Goal: Task Accomplishment & Management: Use online tool/utility

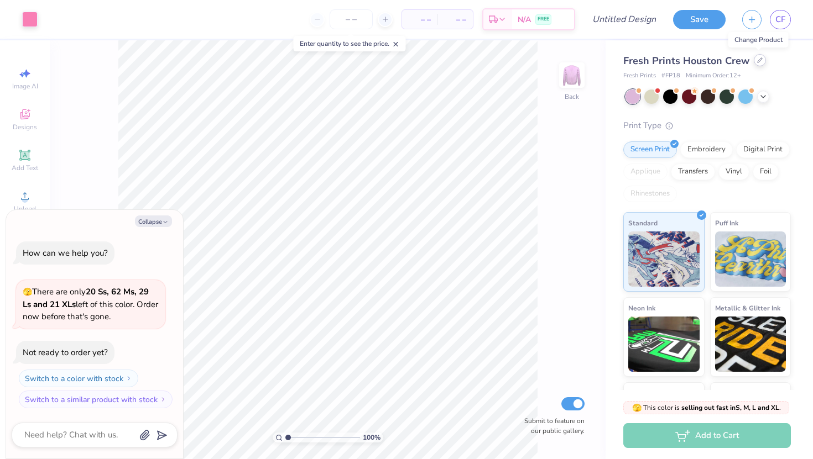
click at [758, 60] on icon at bounding box center [760, 61] width 6 height 6
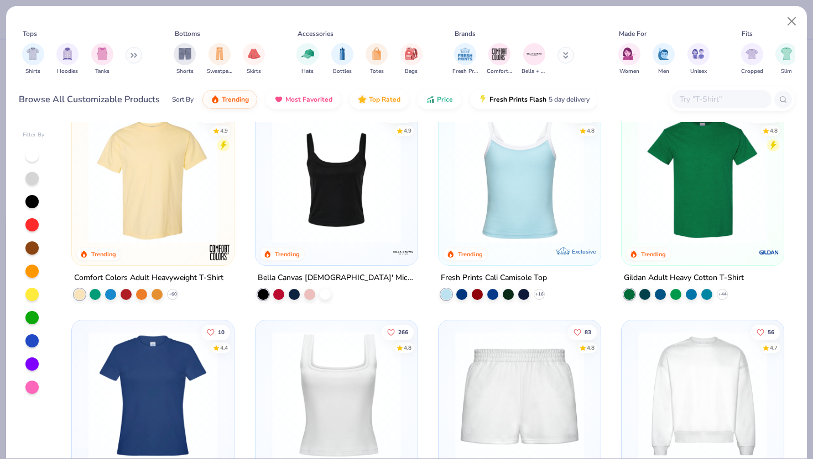
scroll to position [229, 0]
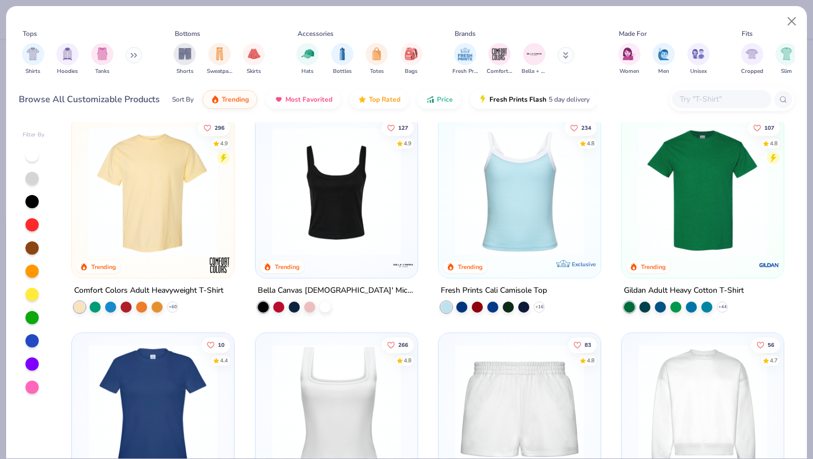
click at [153, 186] on img at bounding box center [153, 191] width 140 height 129
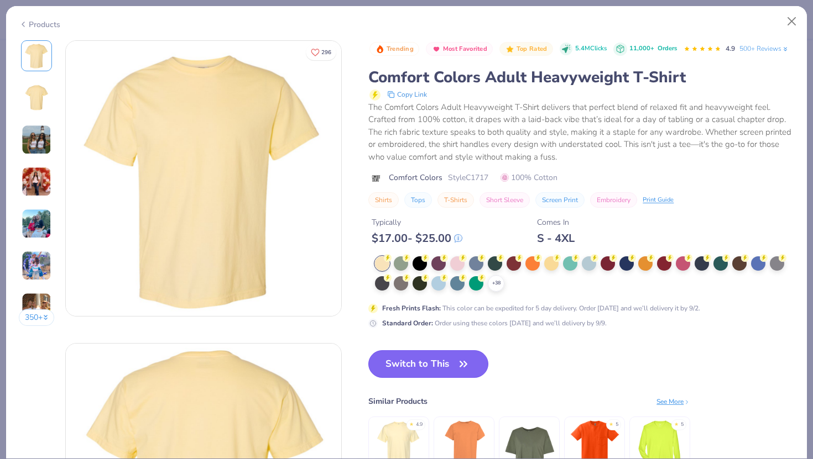
click at [394, 374] on button "Switch to This" at bounding box center [428, 365] width 120 height 28
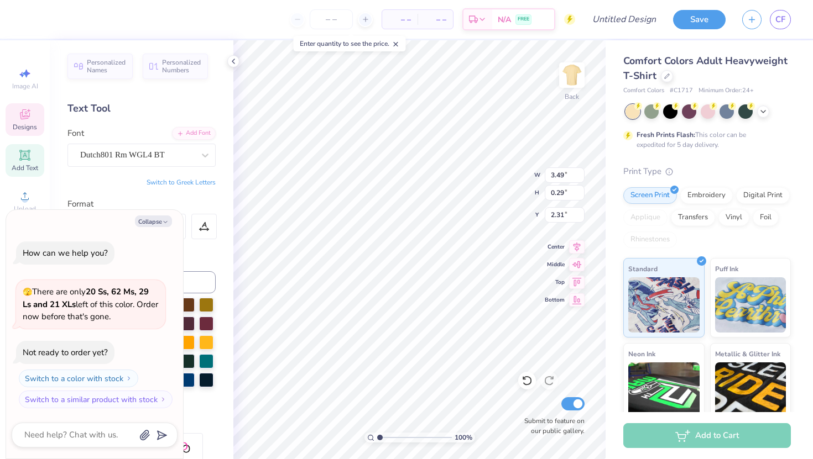
type textarea "x"
type textarea "ALPHA DELT"
type textarea "x"
type textarea "ALPHA DE"
type textarea "x"
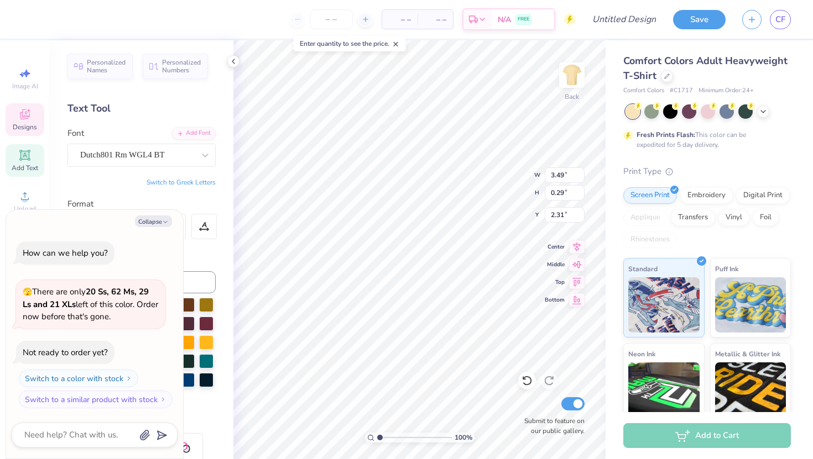
type textarea "ALPHA"
type textarea "x"
type textarea "ALPH"
type textarea "x"
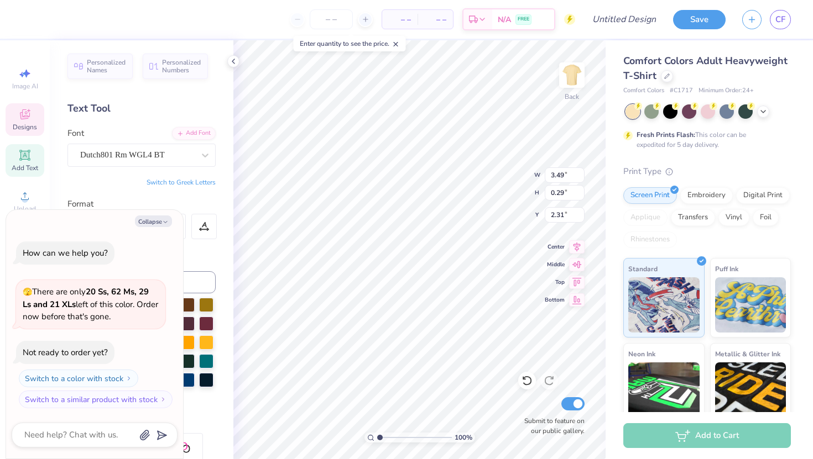
type textarea "ALP"
type textarea "x"
type textarea "AL"
type textarea "x"
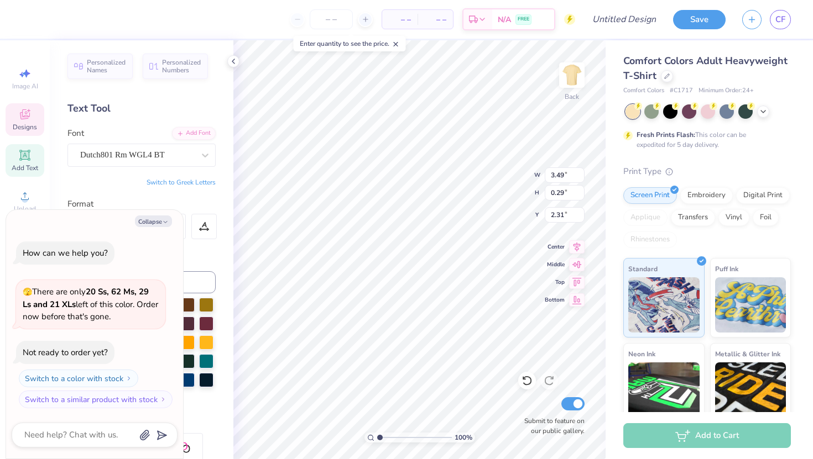
type textarea "A"
type textarea "x"
type textarea "T"
type textarea "x"
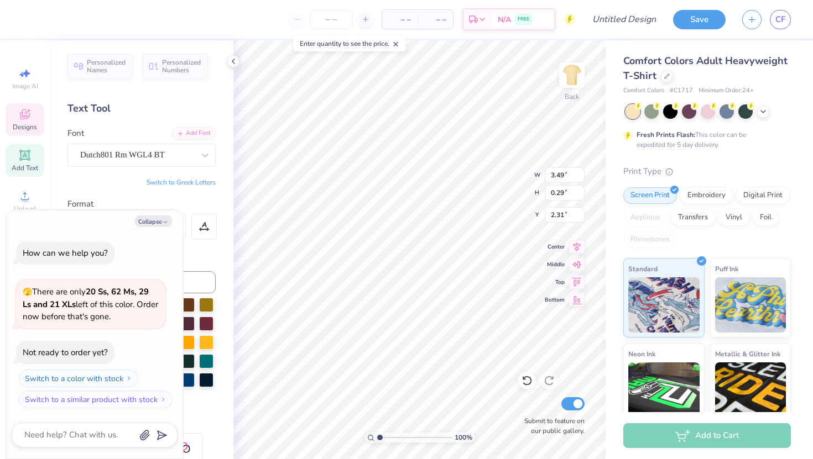
type textarea "Te"
type textarea "x"
type textarea "Tex"
type textarea "x"
type textarea "Texa"
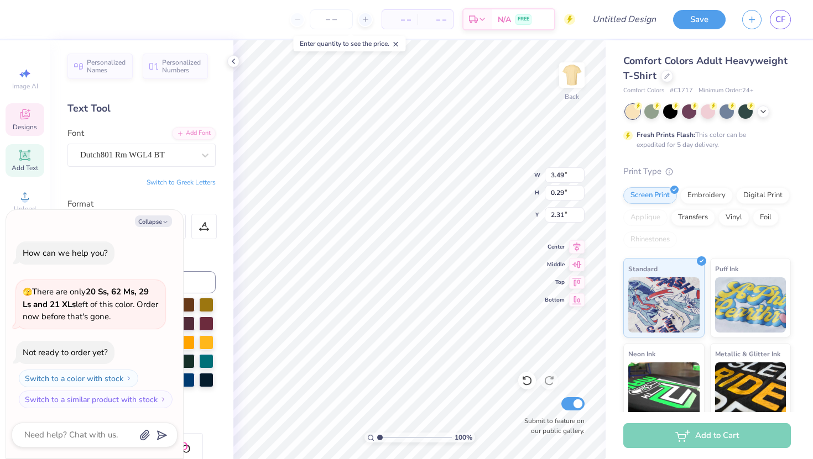
type textarea "x"
type textarea "[US_STATE]"
type textarea "x"
type textarea "[US_STATE]"
type textarea "x"
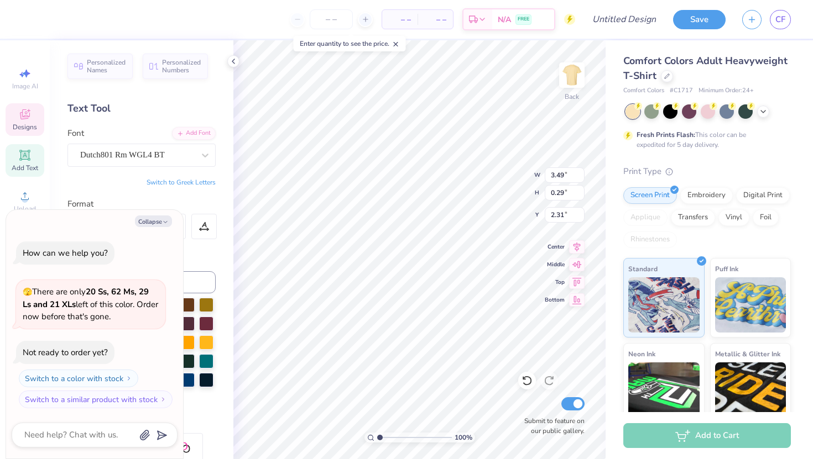
type textarea "[US_STATE] A"
type textarea "x"
type textarea "[US_STATE]"
type textarea "x"
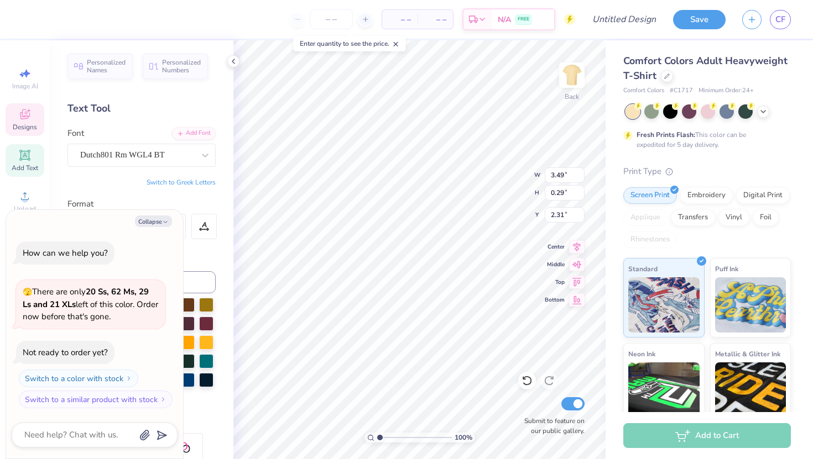
type textarea "Texa"
type textarea "x"
type textarea "Tex"
type textarea "x"
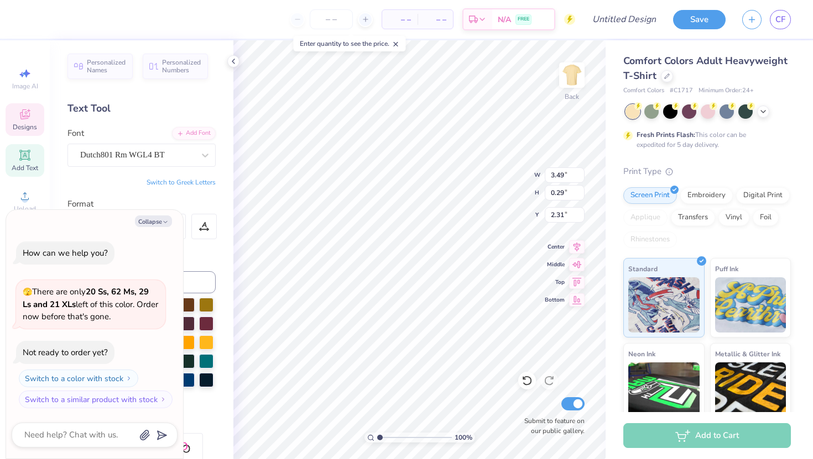
type textarea "T"
type textarea "x"
type textarea "T"
type textarea "x"
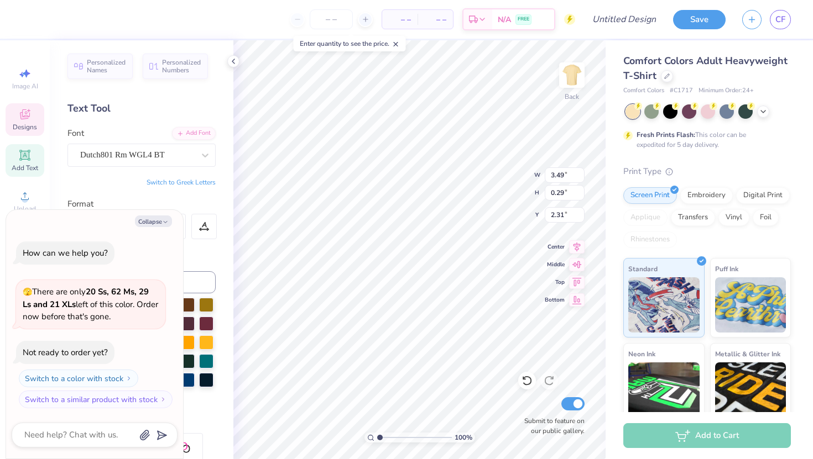
type textarea "TE"
type textarea "x"
type textarea "TEX"
type textarea "x"
type textarea "TEXA"
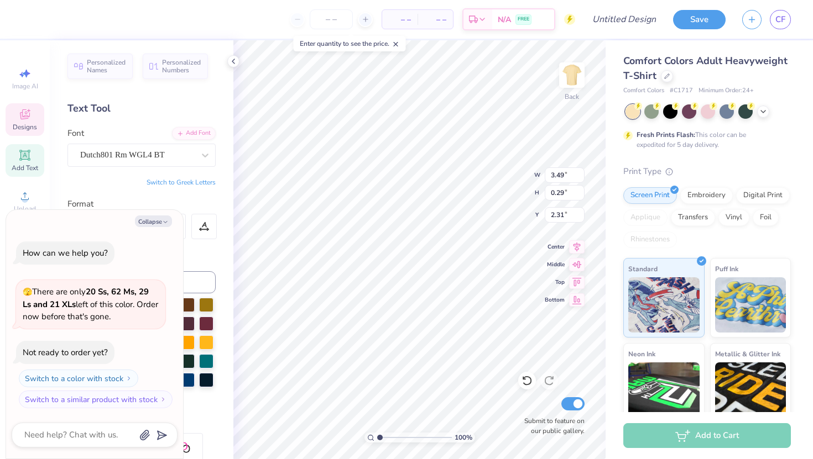
type textarea "x"
type textarea "[US_STATE]"
type textarea "x"
type textarea "[US_STATE]"
type textarea "x"
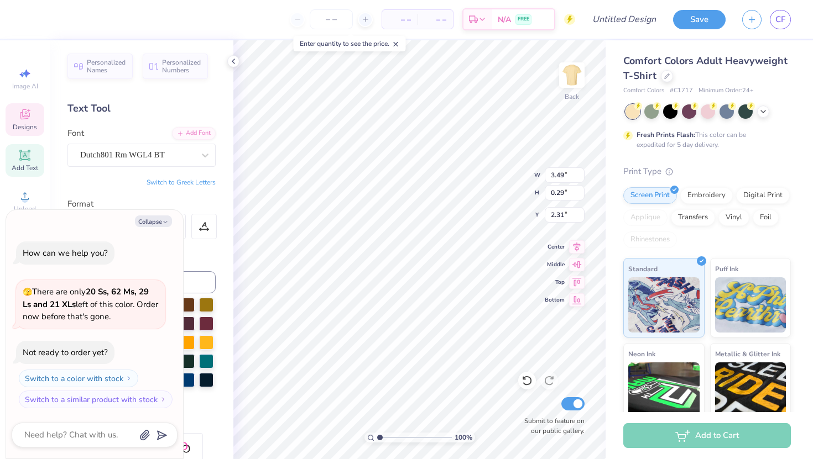
type textarea "[US_STATE] A"
type textarea "x"
type textarea "[US_STATE] A&"
type textarea "x"
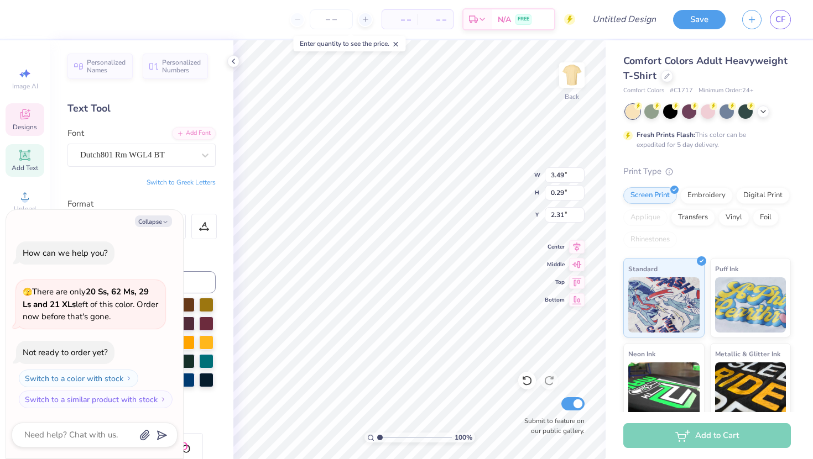
type textarea "[US_STATE] A&M"
type textarea "x"
type textarea "[US_STATE] A&M"
type textarea "x"
type textarea "[US_STATE] A&M U"
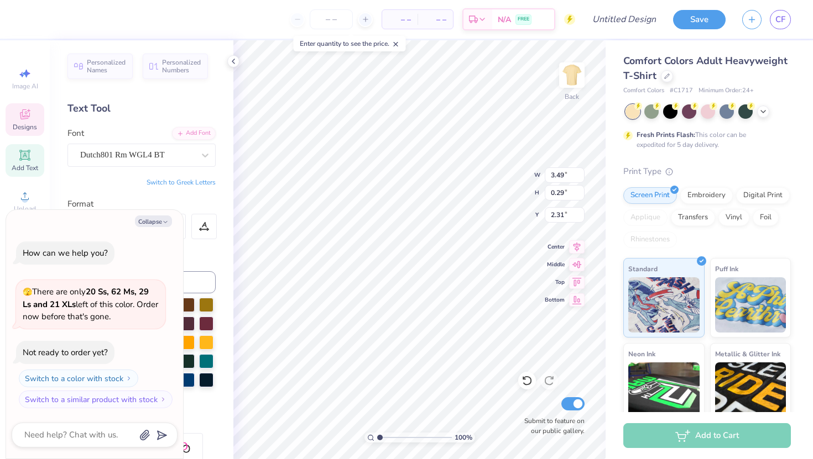
type textarea "x"
type textarea "[US_STATE] A&M UIN"
type textarea "x"
type textarea "[US_STATE] A&M UI"
type textarea "x"
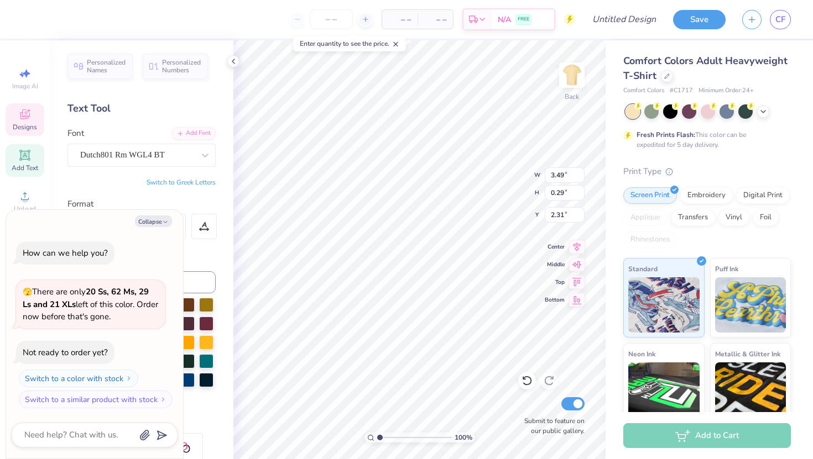
type textarea "[US_STATE] A&M U"
type textarea "x"
type textarea "[US_STATE] A&M"
type textarea "x"
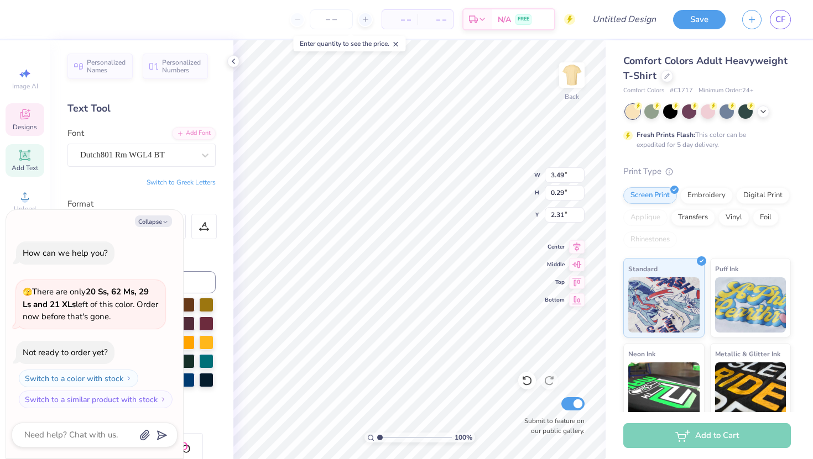
type textarea "[US_STATE] A&M"
type textarea "x"
type textarea "[US_STATE] A&M U"
type textarea "x"
type textarea "[US_STATE] A&M UN"
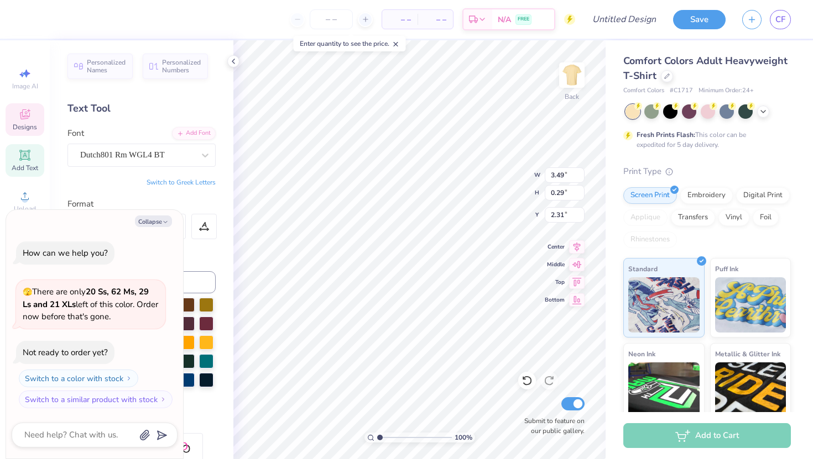
type textarea "x"
type textarea "[US_STATE] A&M UNIV"
type textarea "x"
type textarea "[US_STATE] A&M UNIVE"
type textarea "x"
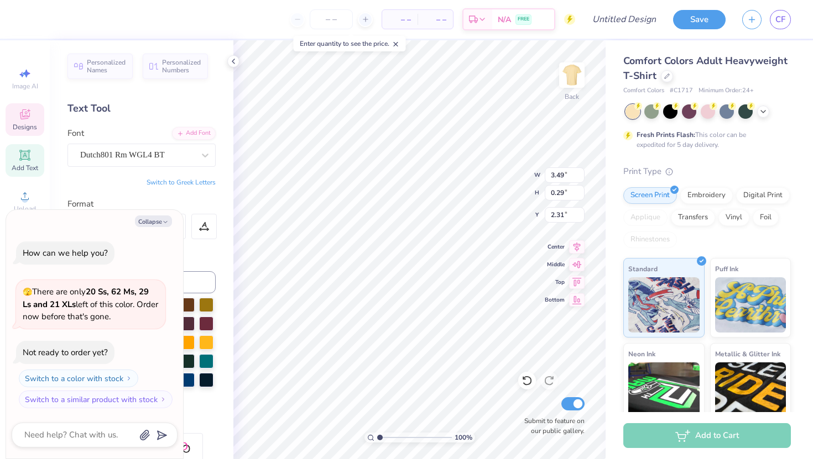
type textarea "[US_STATE] A&M UNIVER"
type textarea "x"
type textarea "[US_STATE] A&M UNIVERSI"
type textarea "x"
type textarea "[US_STATE] A&M UNIVERSIT"
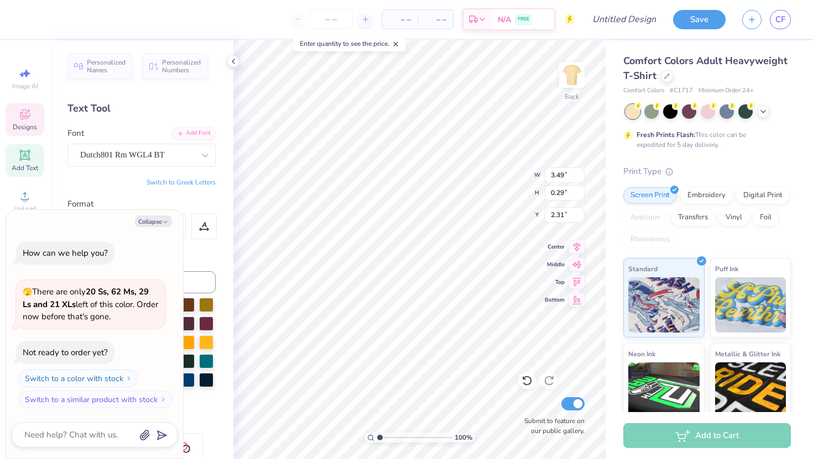
type textarea "x"
type textarea "[US_STATE][GEOGRAPHIC_DATA]"
type textarea "x"
type textarea "[US_STATE][GEOGRAPHIC_DATA]"
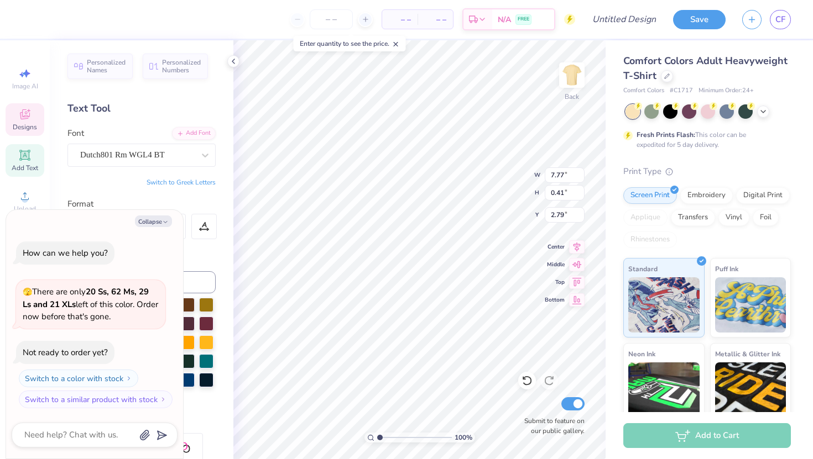
type textarea "x"
type textarea "F"
type textarea "x"
type textarea "FL"
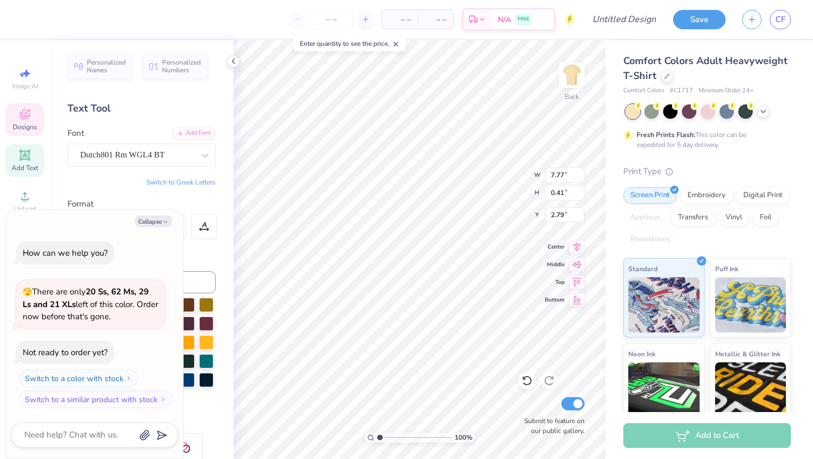
type textarea "x"
type textarea "FLI"
type textarea "x"
type textarea "FLIP"
type textarea "x"
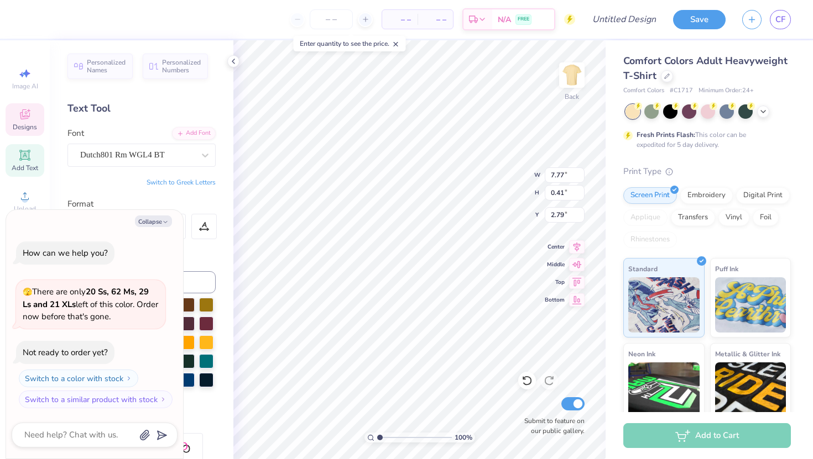
type textarea "FLIP"
type textarea "x"
type textarea "FLIP '"
type textarea "x"
type textarea "FLIP '2"
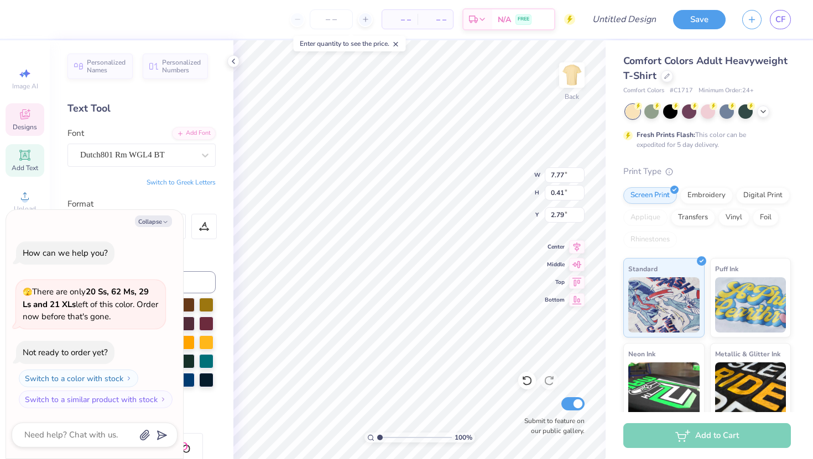
type textarea "x"
type textarea "FLIP '29"
type textarea "x"
type textarea "181"
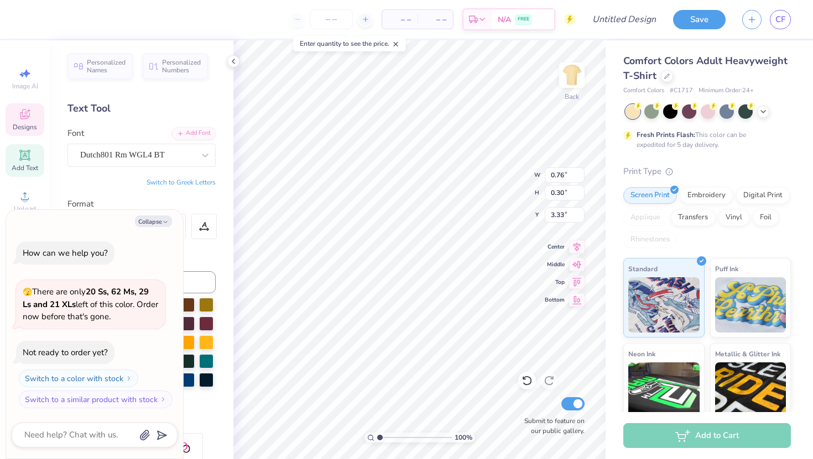
type textarea "x"
type textarea "11"
type textarea "x"
type textarea "191"
type textarea "x"
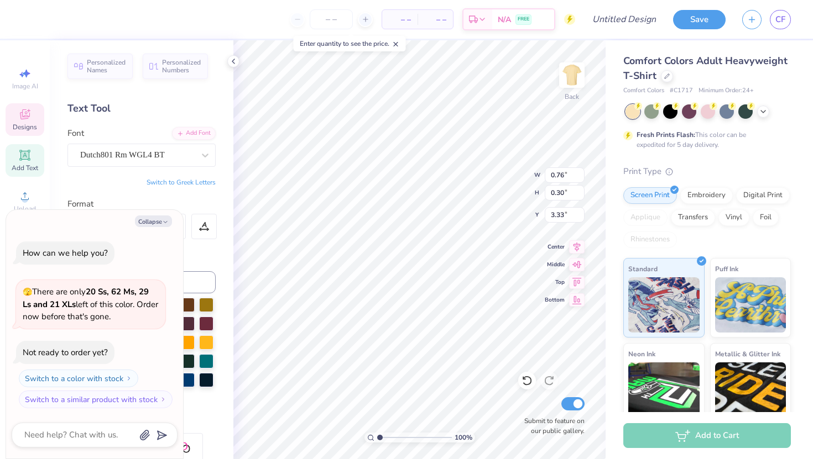
type textarea "1991"
type textarea "x"
type input "3.74"
type textarea "x"
type input "9.08"
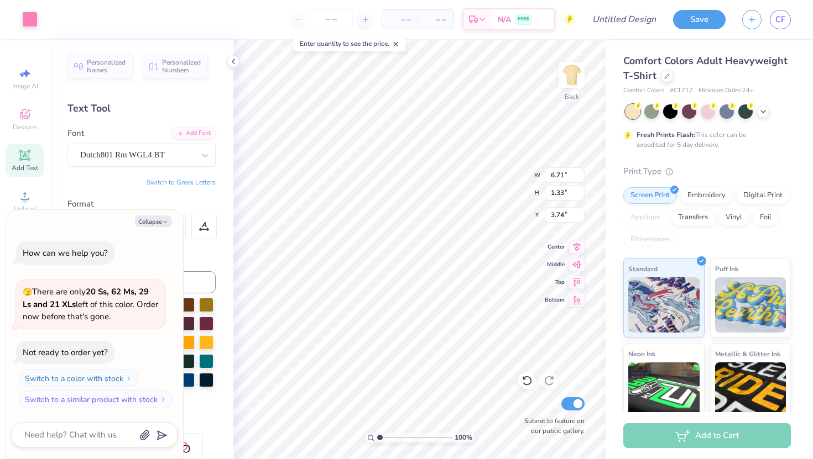
type input "1.79"
type input "3.27"
type textarea "x"
type input "3.85"
type textarea "x"
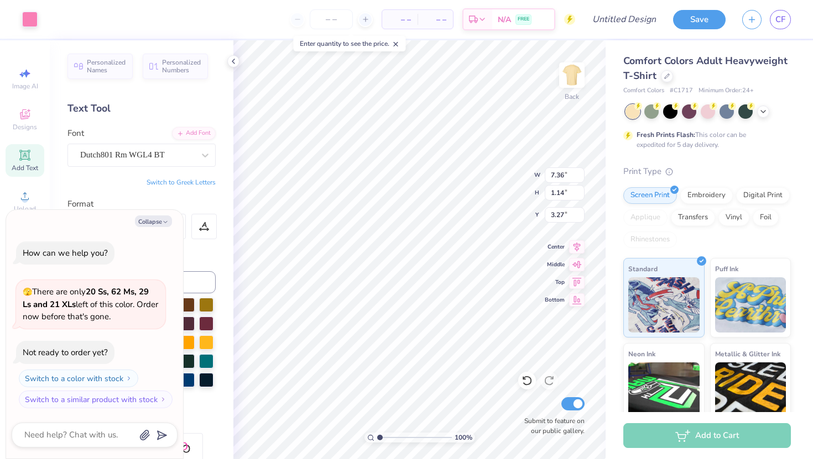
type input "3.34"
type textarea "x"
type input "8.84"
type input "1.37"
type input "3.38"
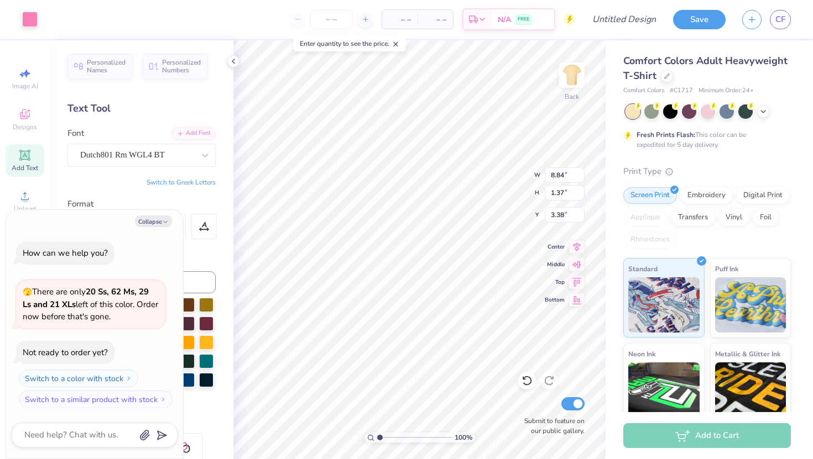
type textarea "x"
type input "10.79"
type input "1.67"
type input "3.07"
type textarea "x"
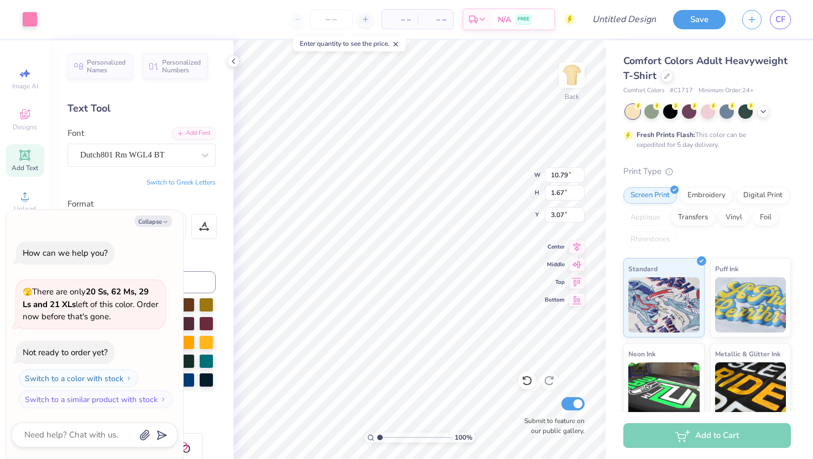
type input "4.13"
click at [763, 114] on icon at bounding box center [763, 110] width 9 height 9
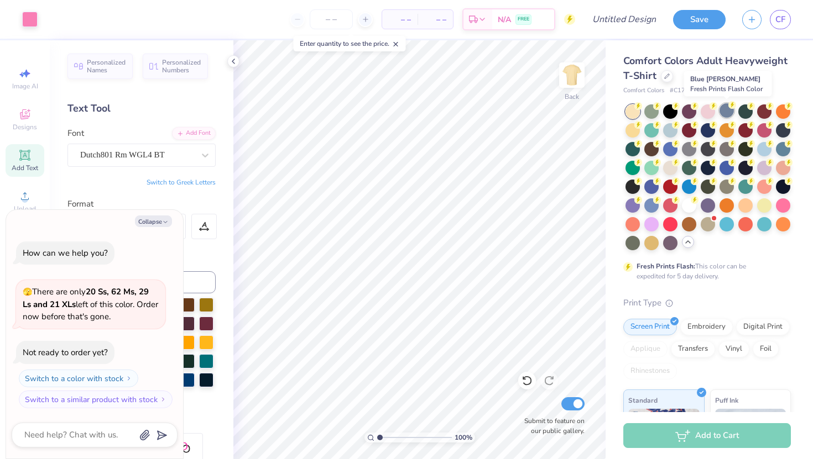
click at [728, 114] on div at bounding box center [726, 110] width 14 height 14
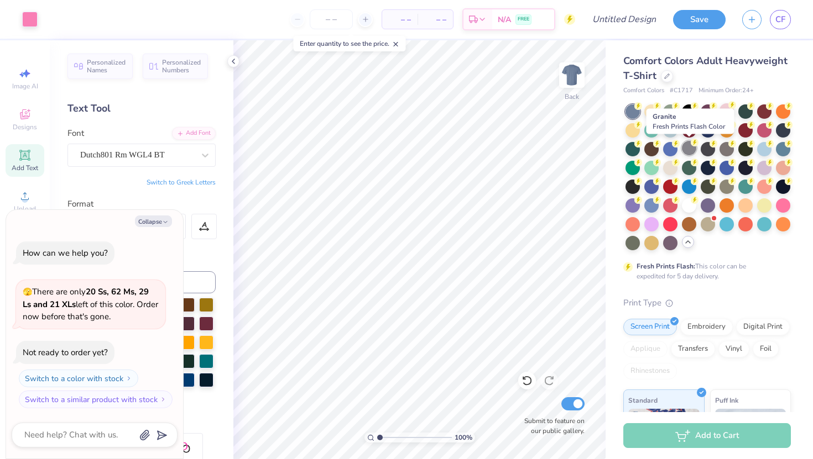
click at [688, 144] on div at bounding box center [689, 148] width 14 height 14
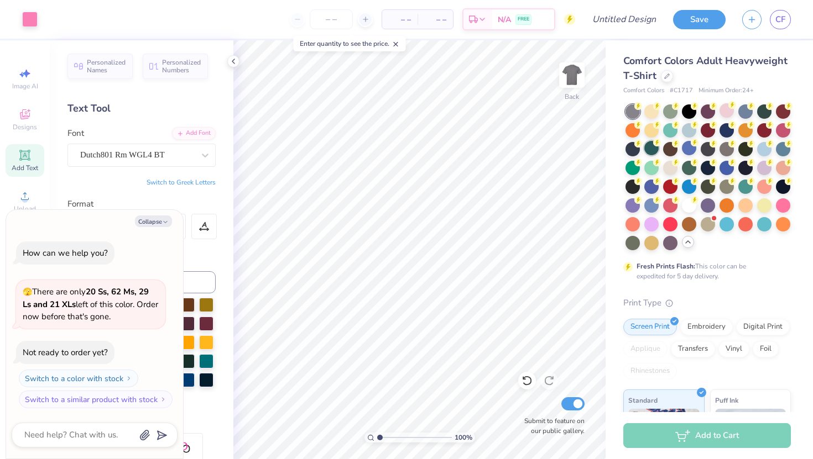
click at [650, 147] on div at bounding box center [651, 148] width 14 height 14
click at [649, 164] on div at bounding box center [651, 167] width 14 height 14
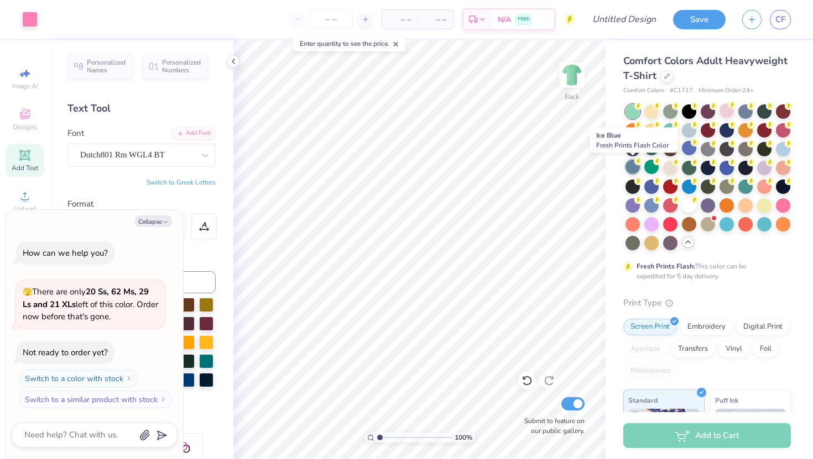
click at [625, 165] on div at bounding box center [632, 167] width 14 height 14
click at [629, 166] on div at bounding box center [632, 167] width 14 height 14
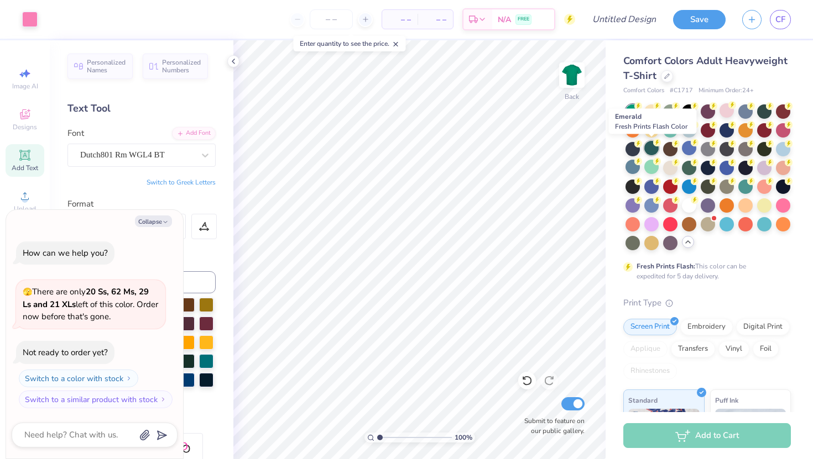
click at [650, 152] on div at bounding box center [651, 148] width 14 height 14
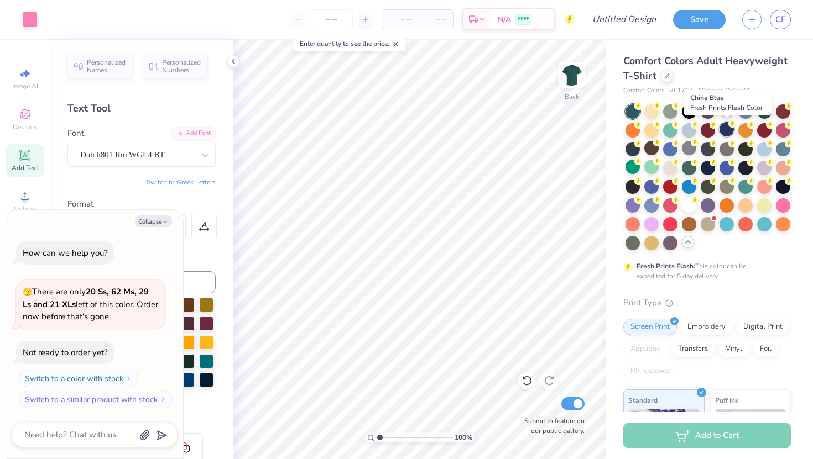
click at [727, 130] on div at bounding box center [726, 129] width 14 height 14
click at [744, 129] on div at bounding box center [745, 129] width 14 height 14
click at [763, 128] on div at bounding box center [764, 129] width 14 height 14
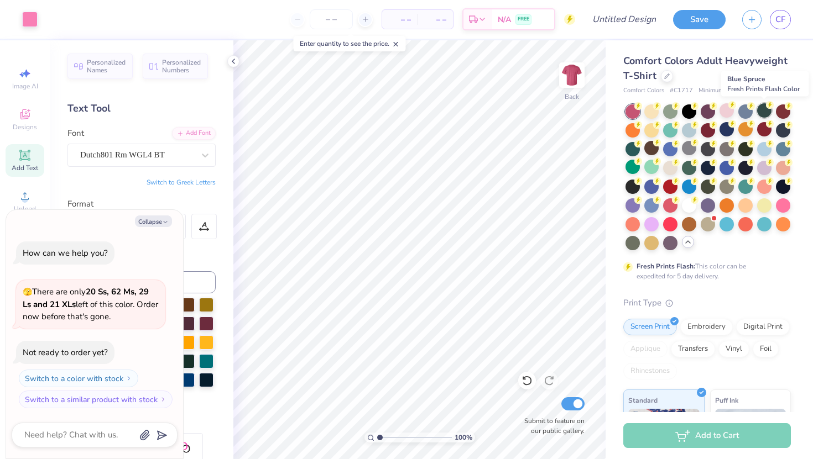
click at [759, 111] on div at bounding box center [764, 110] width 14 height 14
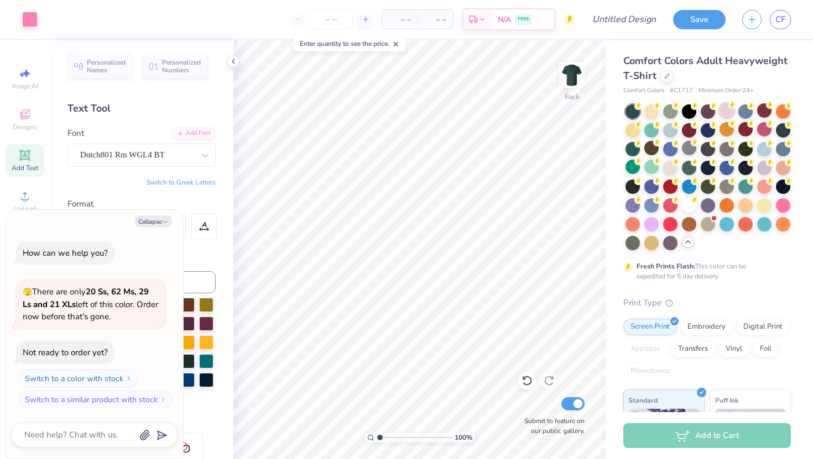
click at [733, 113] on div at bounding box center [726, 110] width 14 height 14
click at [668, 134] on div at bounding box center [670, 129] width 14 height 14
click at [765, 144] on div at bounding box center [764, 148] width 14 height 14
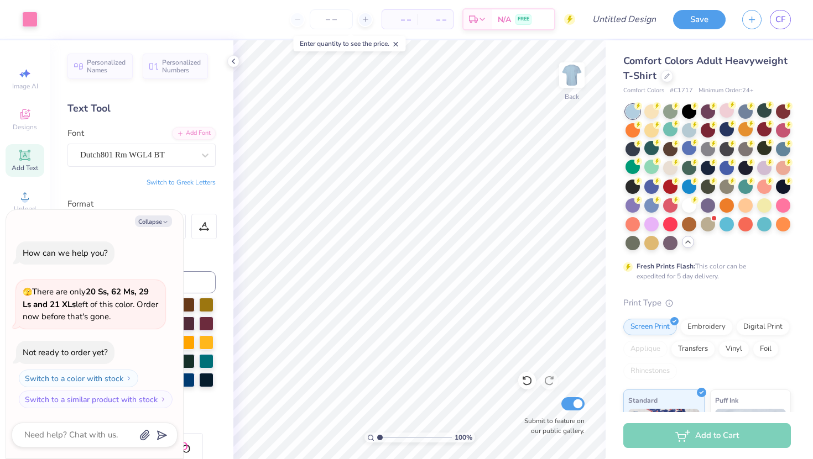
click at [144, 227] on div "Collapse How can we help you? 🫣 There are only 20 Ss, 62 Ms, 29 Ls and 21 XLs l…" at bounding box center [94, 334] width 177 height 249
click at [151, 221] on button "Collapse" at bounding box center [153, 222] width 37 height 12
type textarea "x"
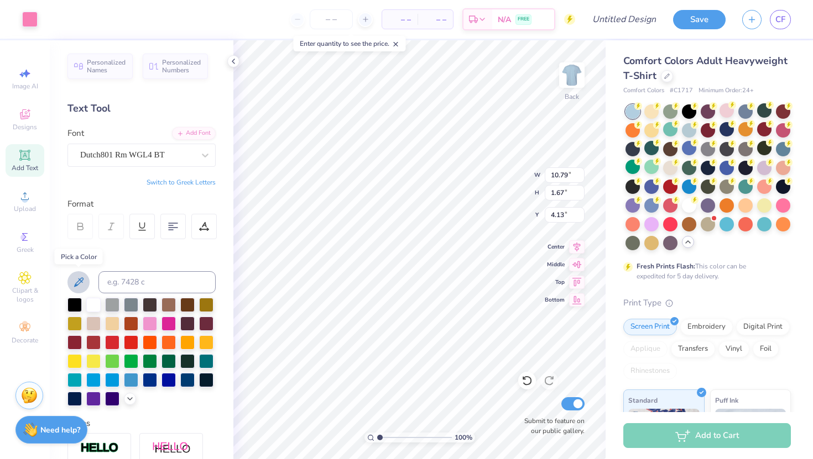
click at [79, 287] on icon at bounding box center [78, 282] width 13 height 13
click at [98, 304] on div at bounding box center [93, 304] width 14 height 14
click at [92, 302] on div at bounding box center [93, 304] width 14 height 14
click at [203, 240] on div "Personalized Names Personalized Numbers Text Tool Add Font Font Dutch801 Rm WGL…" at bounding box center [142, 249] width 184 height 419
click at [93, 303] on div at bounding box center [93, 304] width 14 height 14
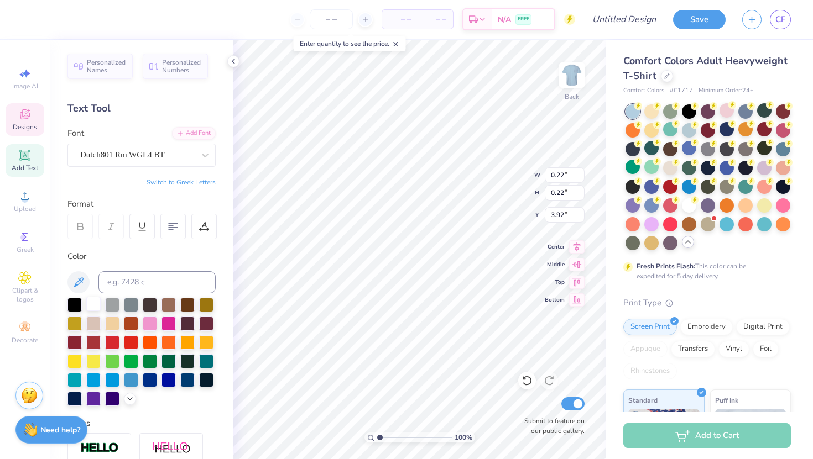
click at [95, 302] on div at bounding box center [93, 304] width 14 height 14
click at [88, 304] on div at bounding box center [93, 304] width 14 height 14
click at [498, 178] on div "100 % Back W 0.22 0.22 " H 0.22 0.22 " Y 3.92 3.92 " Center Middle Top Bottom S…" at bounding box center [419, 249] width 372 height 419
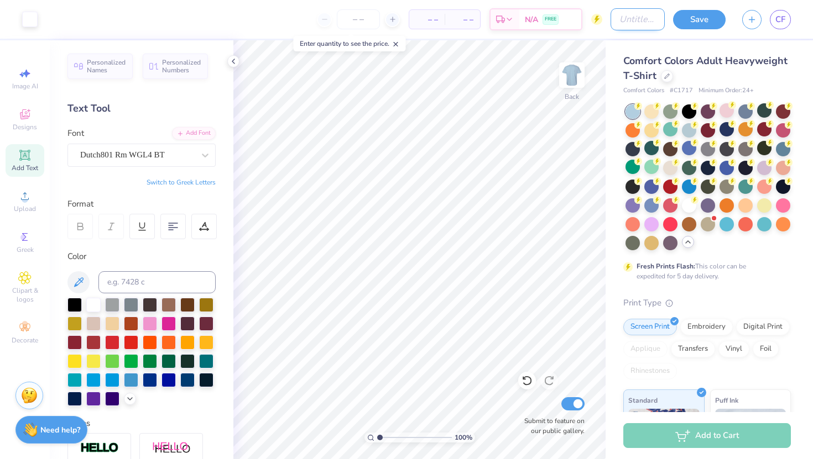
click at [615, 19] on input "Design Title" at bounding box center [637, 19] width 54 height 22
type input "FRESHMAN SHIRT IDEA"
click at [691, 21] on button "Save" at bounding box center [699, 17] width 53 height 19
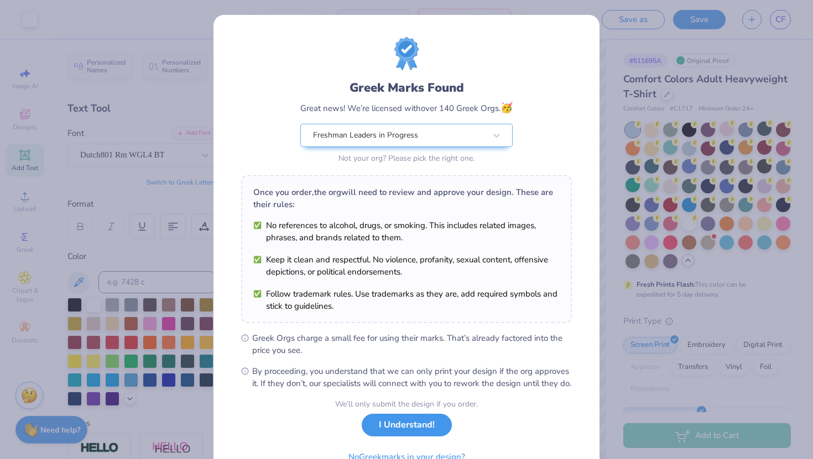
click at [399, 437] on button "I Understand!" at bounding box center [407, 425] width 90 height 23
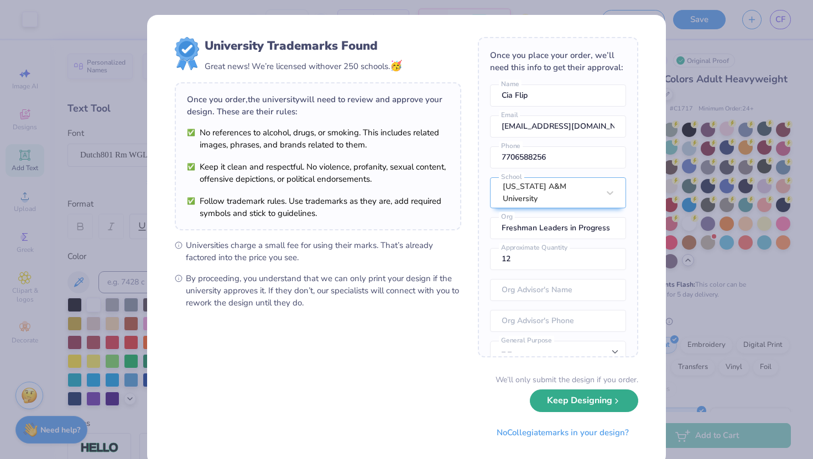
click at [565, 396] on button "Keep Designing" at bounding box center [584, 401] width 108 height 23
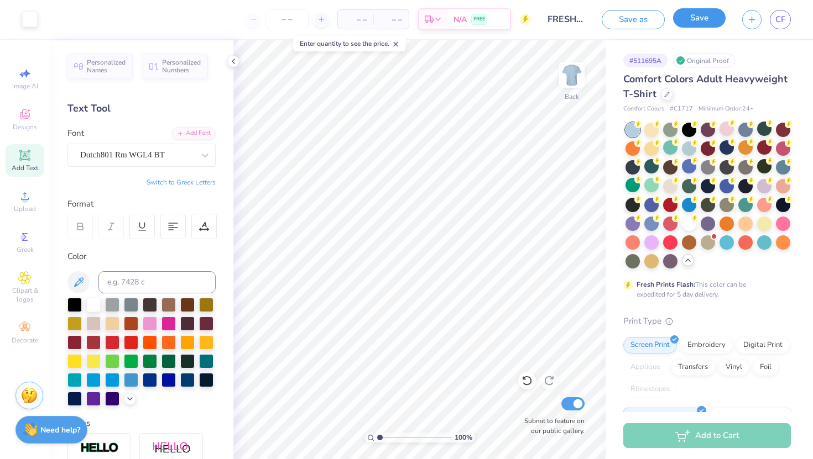
click at [708, 17] on button "Save" at bounding box center [699, 17] width 53 height 19
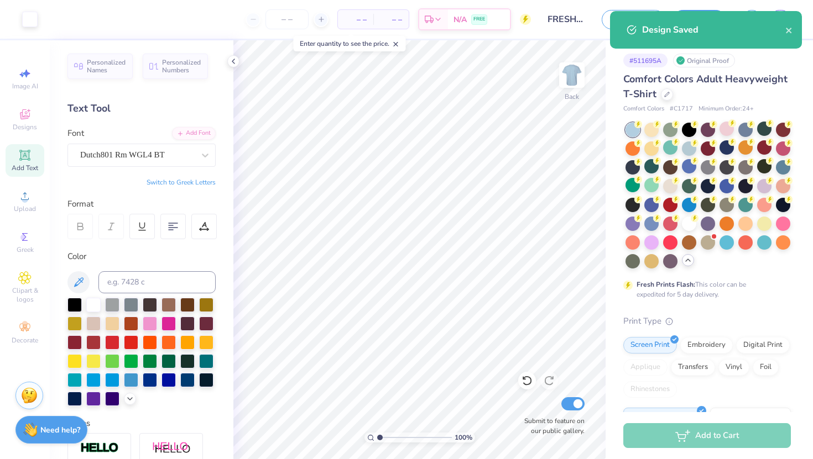
click at [795, 31] on div "Design Saved" at bounding box center [706, 30] width 192 height 38
click at [787, 32] on icon "close" at bounding box center [789, 31] width 6 height 6
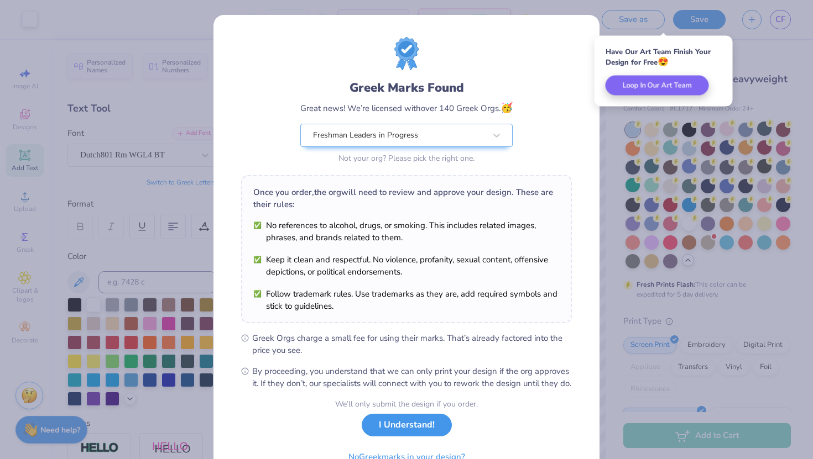
click at [393, 437] on button "I Understand!" at bounding box center [407, 425] width 90 height 23
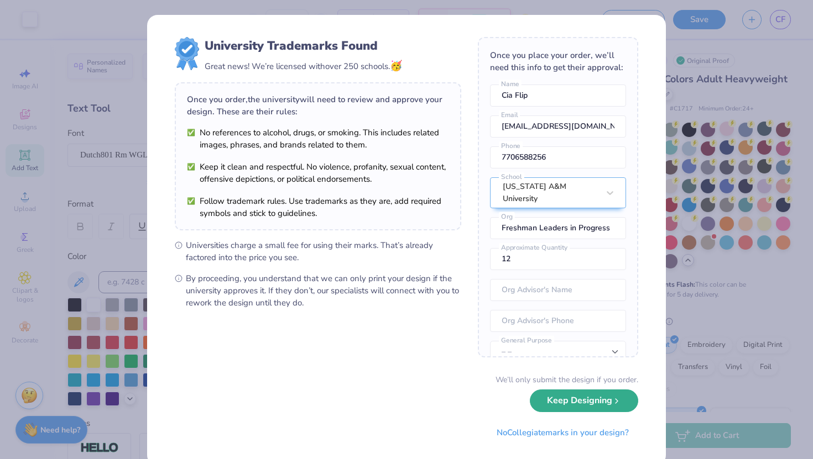
click at [563, 408] on button "Keep Designing" at bounding box center [584, 401] width 108 height 23
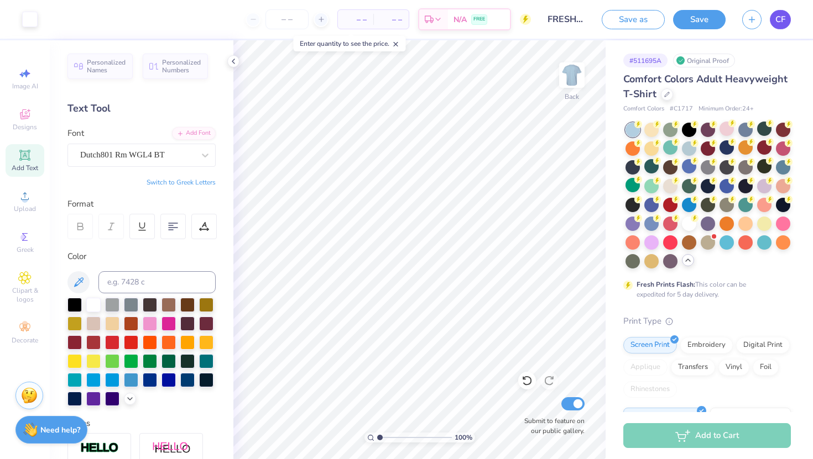
click at [774, 28] on link "CF" at bounding box center [780, 19] width 21 height 19
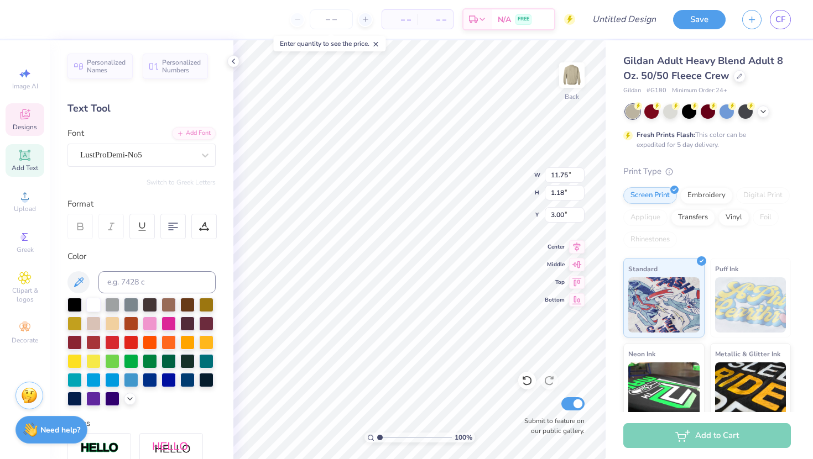
scroll to position [0, 2]
type textarea "TAMU FLIP '29"
type textarea "G"
type textarea "T"
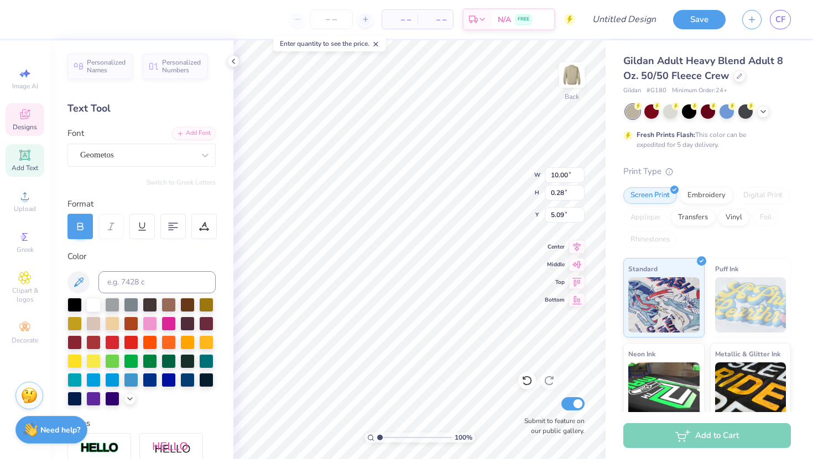
scroll to position [0, 4]
type textarea "COLLEGE STATION, TX"
type input "4.19"
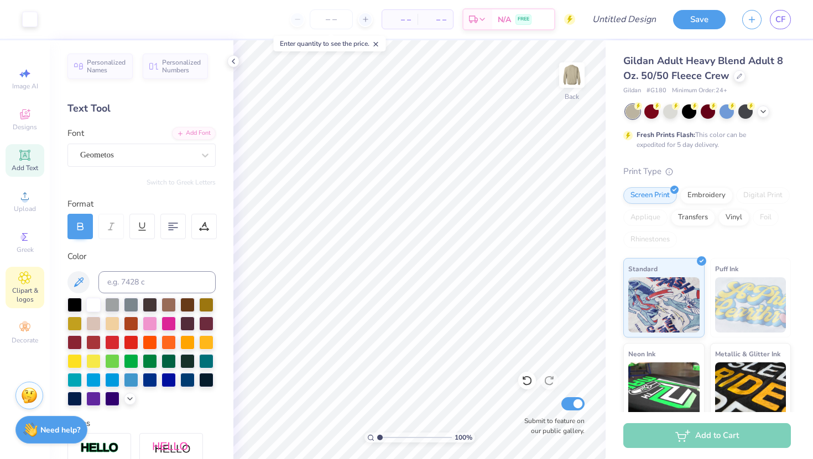
click at [21, 286] on span "Clipart & logos" at bounding box center [25, 295] width 39 height 18
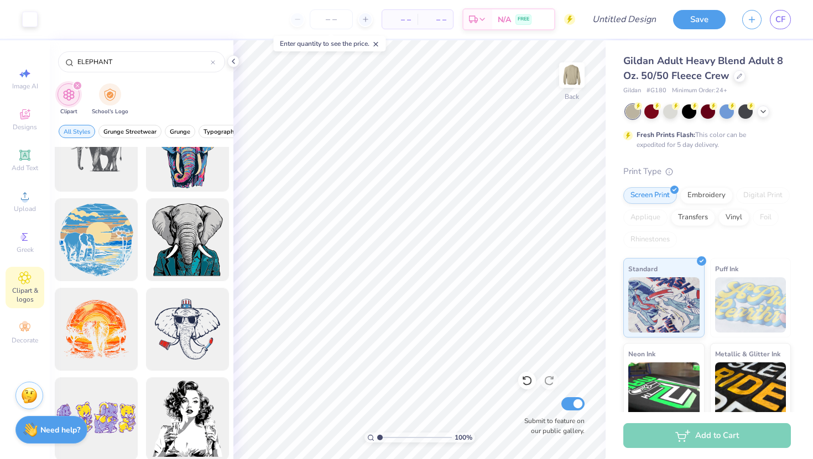
scroll to position [443, 0]
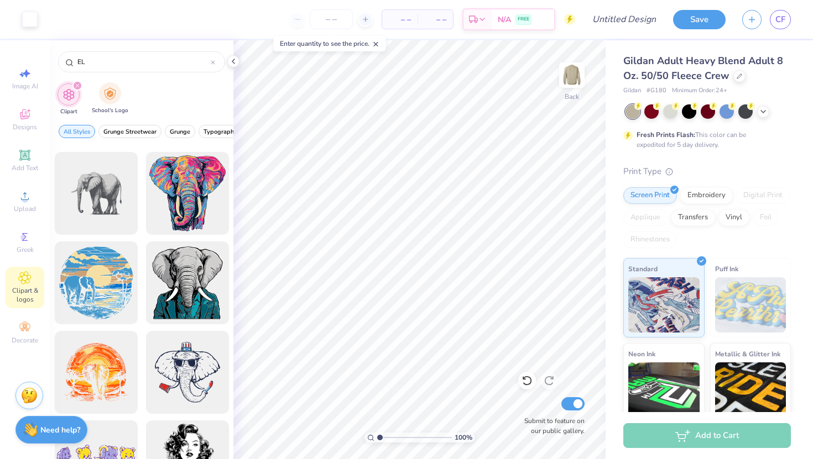
type input "E"
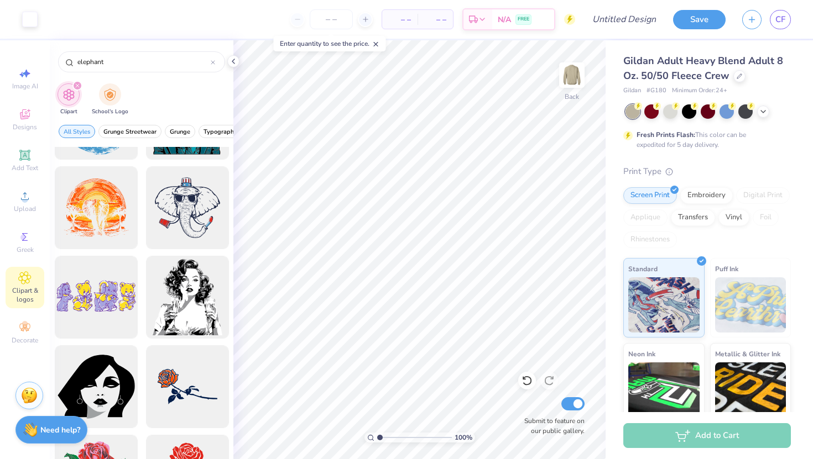
scroll to position [526, 0]
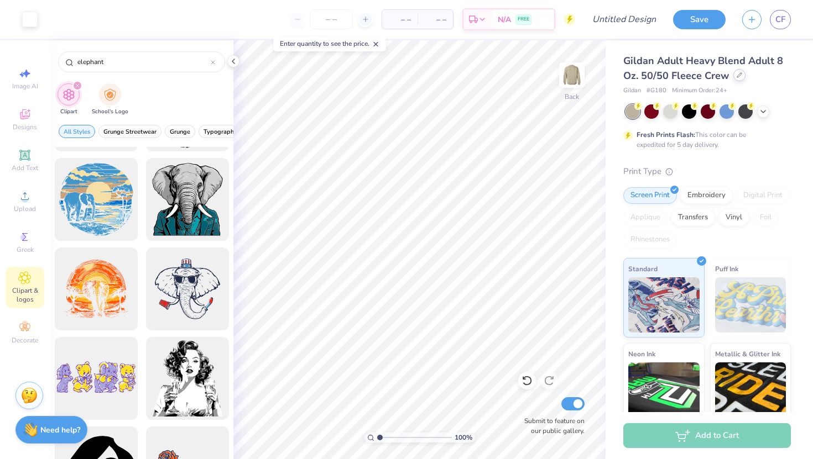
type input "elephant"
click at [741, 72] on div at bounding box center [739, 75] width 12 height 12
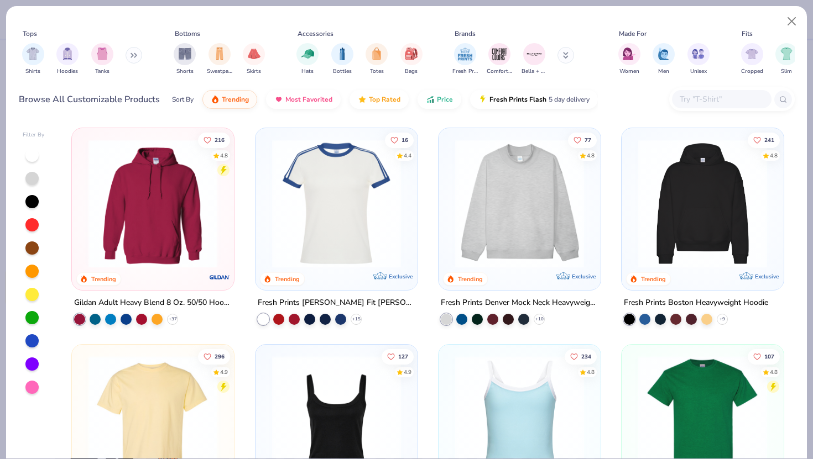
click at [172, 416] on img at bounding box center [153, 420] width 140 height 129
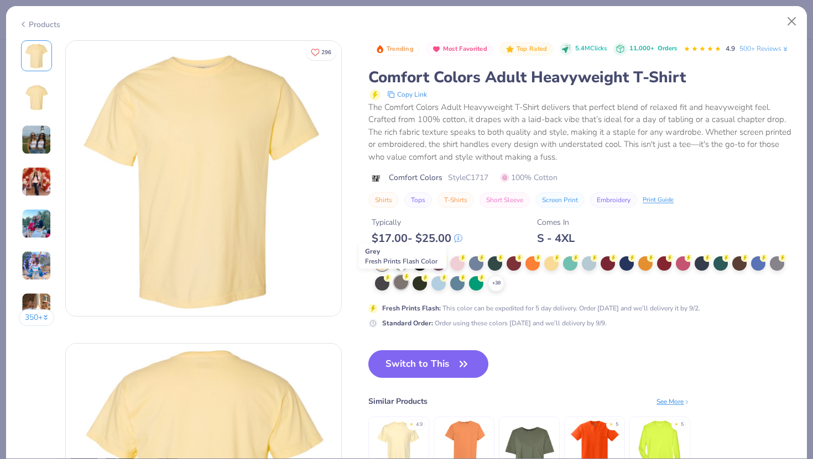
click at [401, 284] on div at bounding box center [401, 282] width 14 height 14
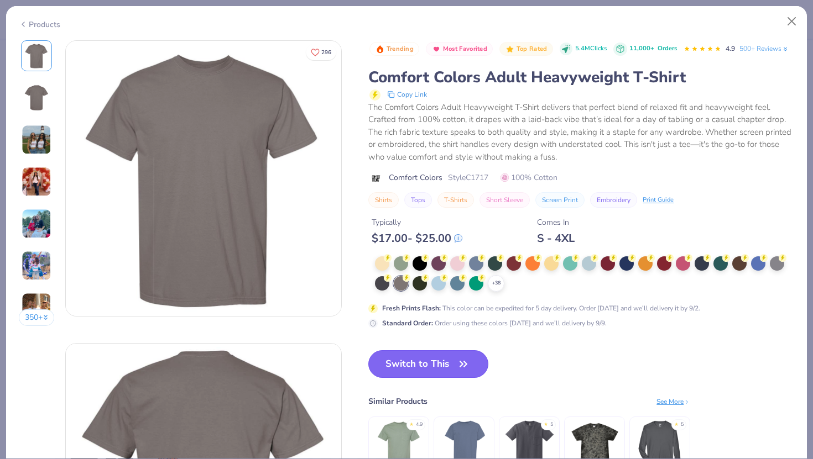
click at [424, 362] on button "Switch to This" at bounding box center [428, 365] width 120 height 28
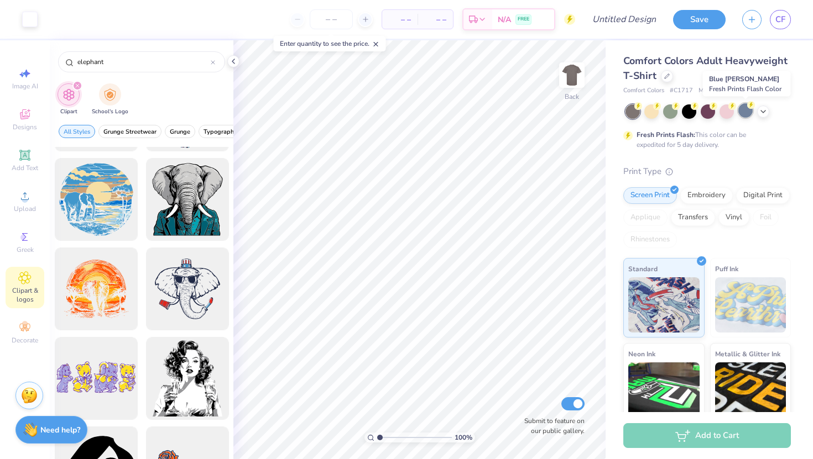
click at [749, 113] on div at bounding box center [745, 110] width 14 height 14
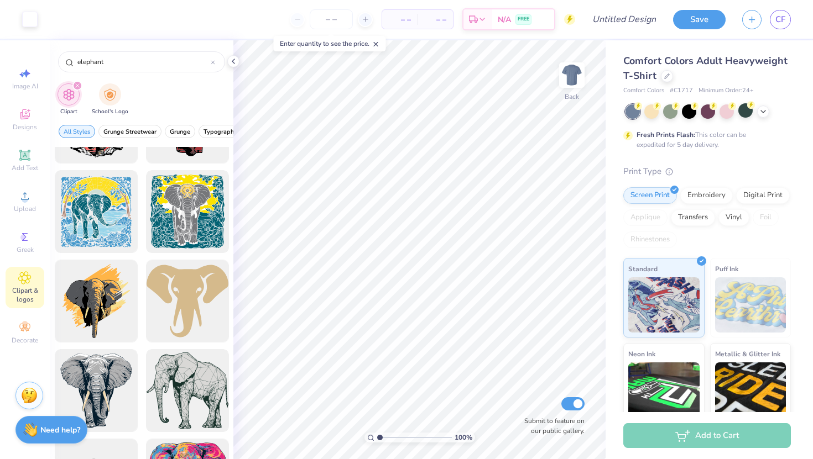
scroll to position [155, 0]
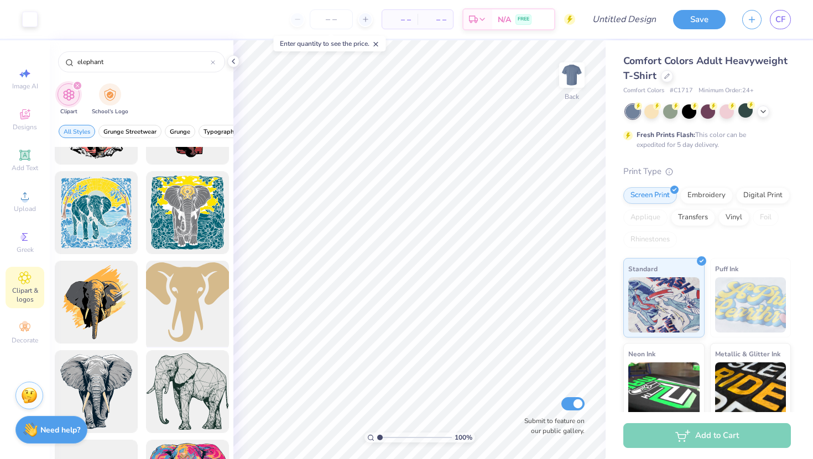
click at [183, 301] on div at bounding box center [187, 302] width 91 height 91
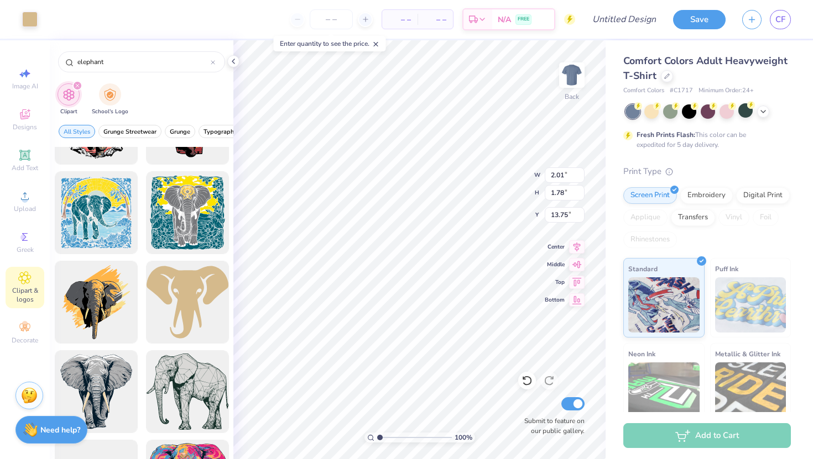
type input "2.01"
type input "1.78"
type input "11.85"
click at [232, 61] on polyline at bounding box center [233, 61] width 2 height 4
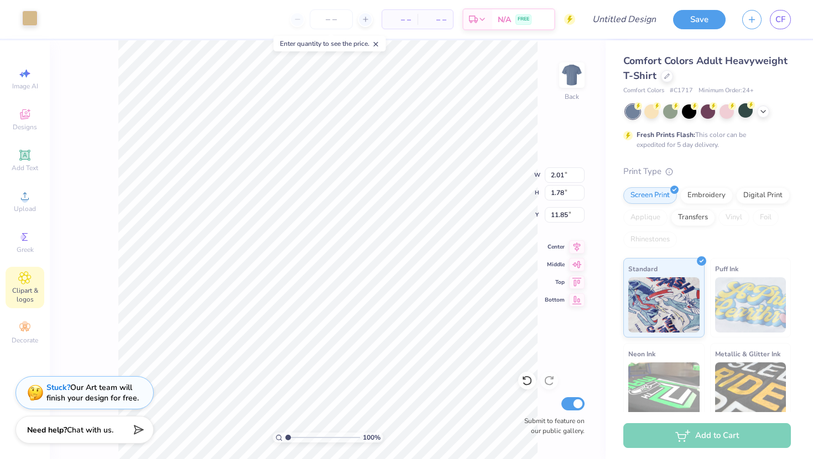
click at [31, 16] on div at bounding box center [29, 18] width 15 height 15
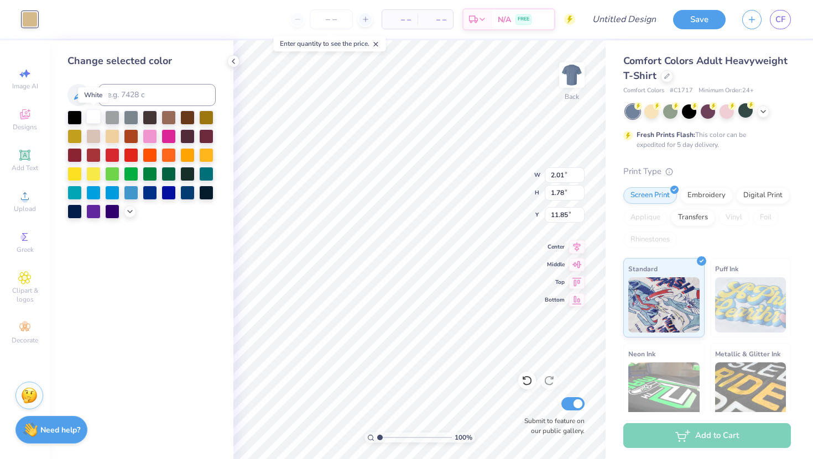
click at [97, 116] on div at bounding box center [93, 116] width 14 height 14
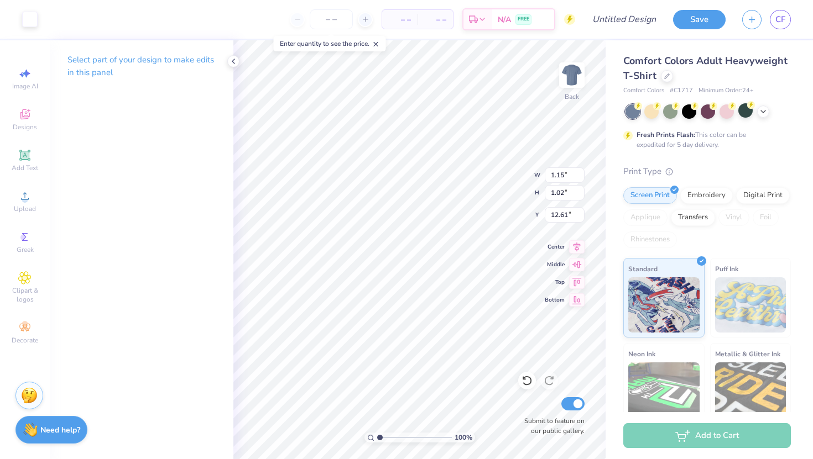
type input "1.15"
type input "1.02"
type input "4.52"
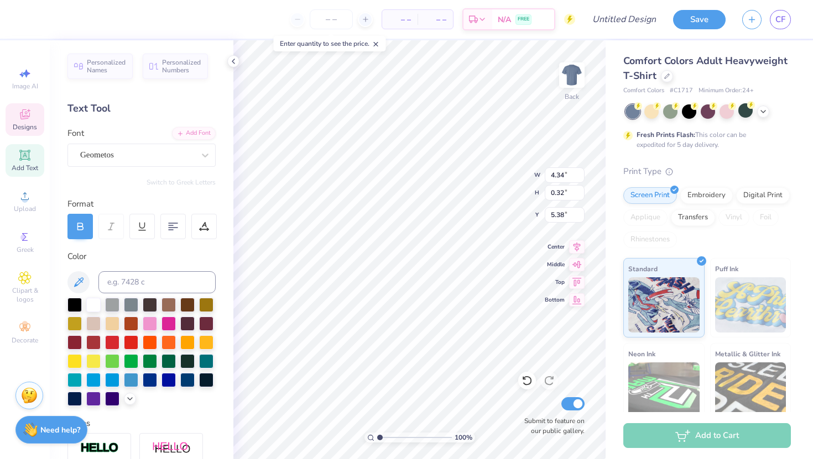
type input "5.75"
type input "4.50"
type input "3.00"
type input "3.80"
click at [167, 150] on div "Geometos" at bounding box center [137, 155] width 116 height 17
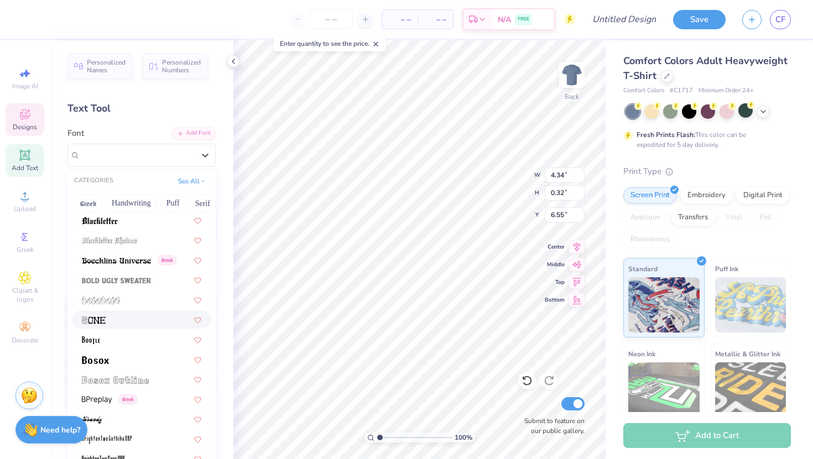
scroll to position [683, 0]
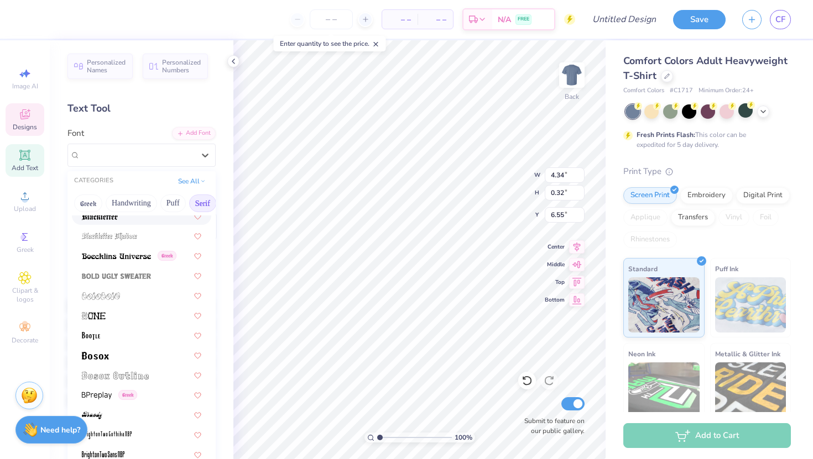
click at [199, 201] on button "Serif" at bounding box center [202, 204] width 27 height 18
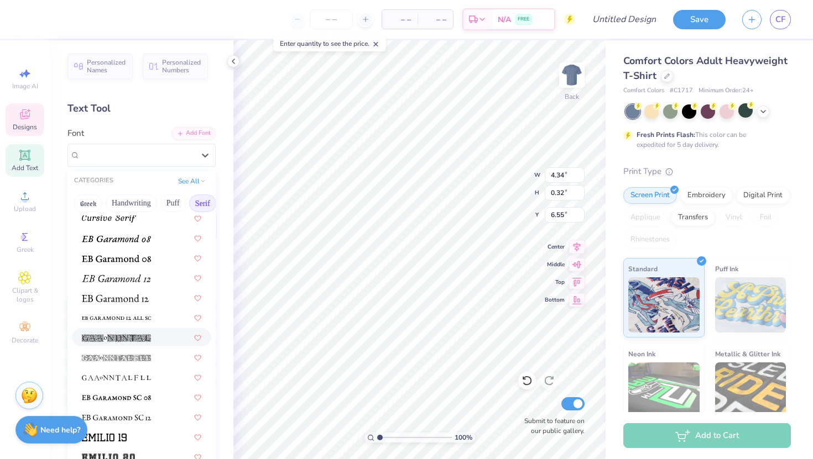
scroll to position [662, 0]
click at [137, 294] on img at bounding box center [115, 298] width 67 height 8
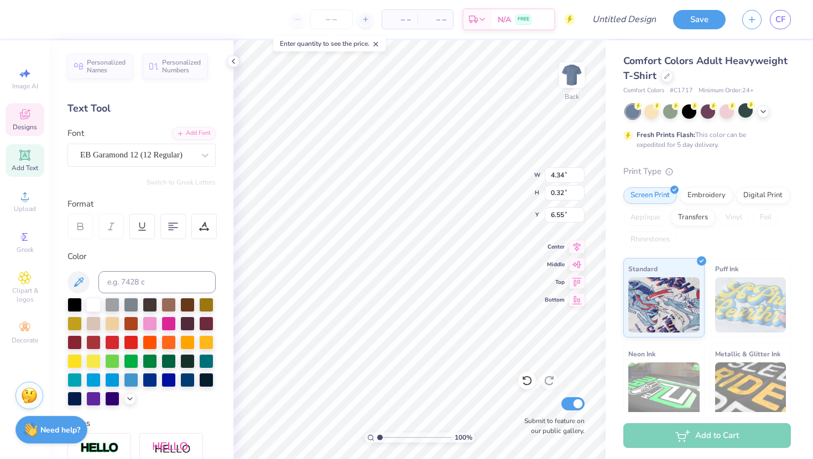
type input "3.92"
type input "0.31"
type input "6.57"
type input "5.06"
type input "0.41"
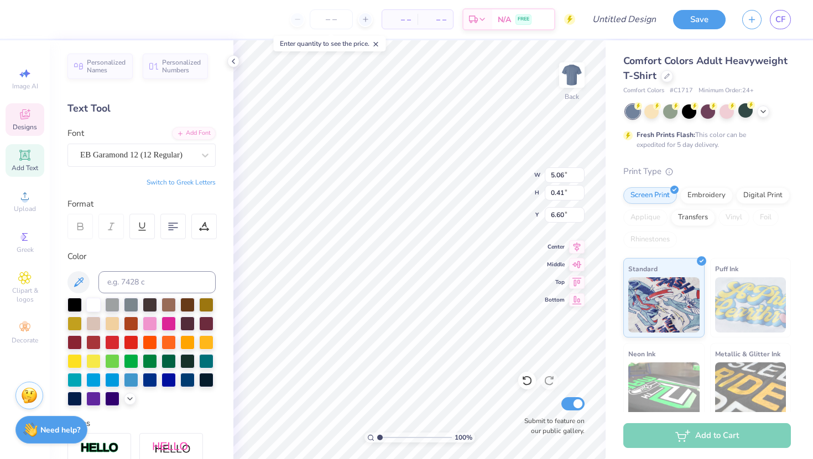
type input "6.60"
type input "6.61"
click at [766, 111] on icon at bounding box center [763, 110] width 9 height 9
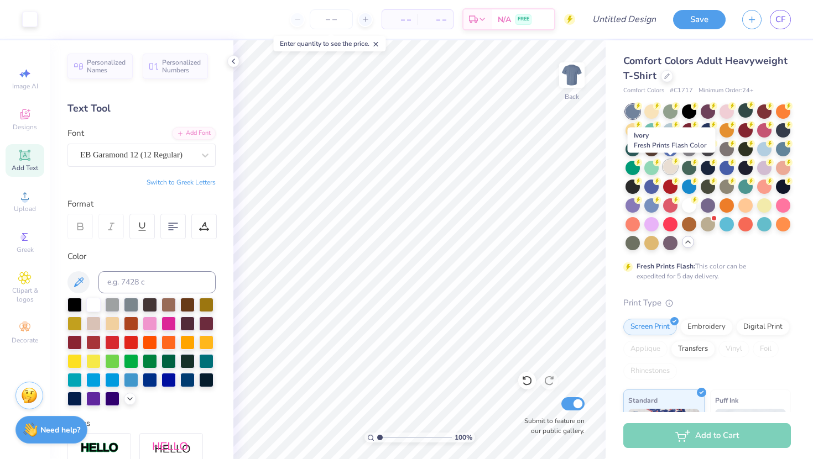
click at [671, 167] on div at bounding box center [670, 167] width 14 height 14
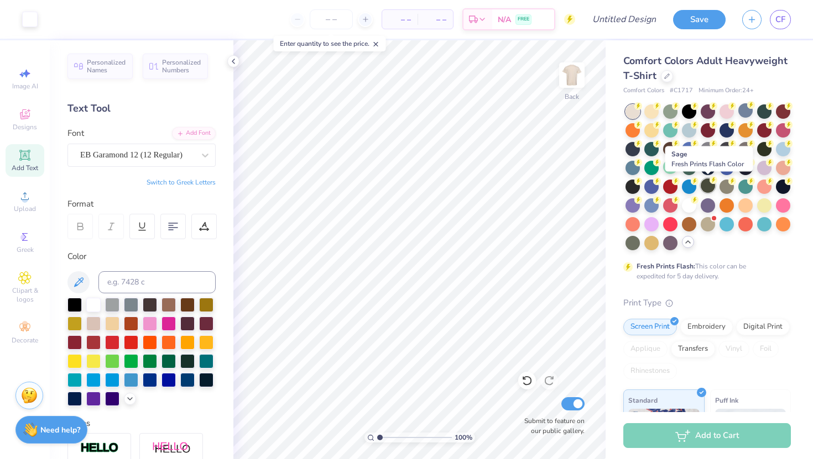
click at [708, 185] on div at bounding box center [708, 186] width 14 height 14
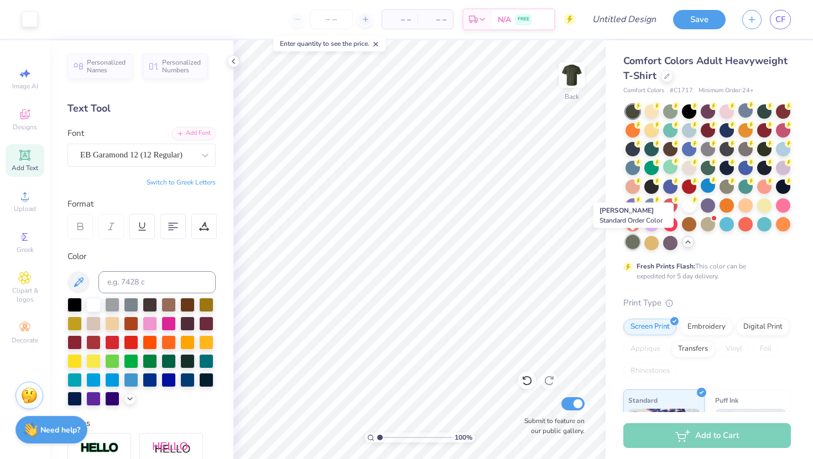
click at [635, 238] on div at bounding box center [632, 242] width 14 height 14
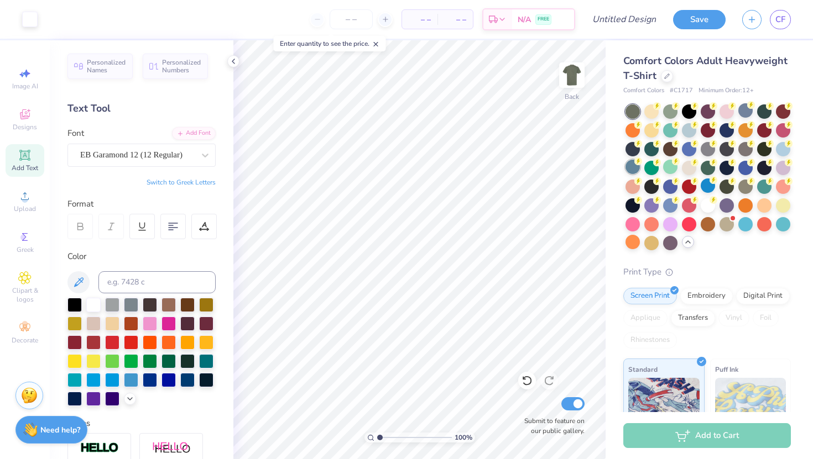
click at [632, 167] on div at bounding box center [632, 167] width 14 height 14
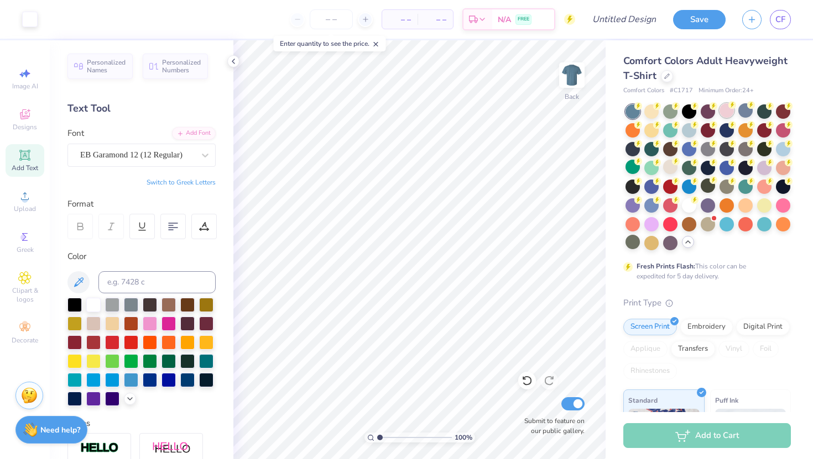
click at [727, 115] on div at bounding box center [726, 110] width 14 height 14
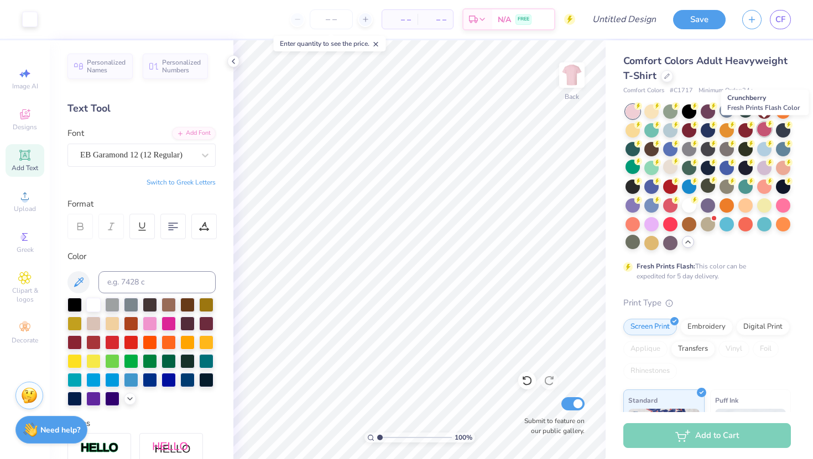
click at [760, 129] on div at bounding box center [764, 129] width 14 height 14
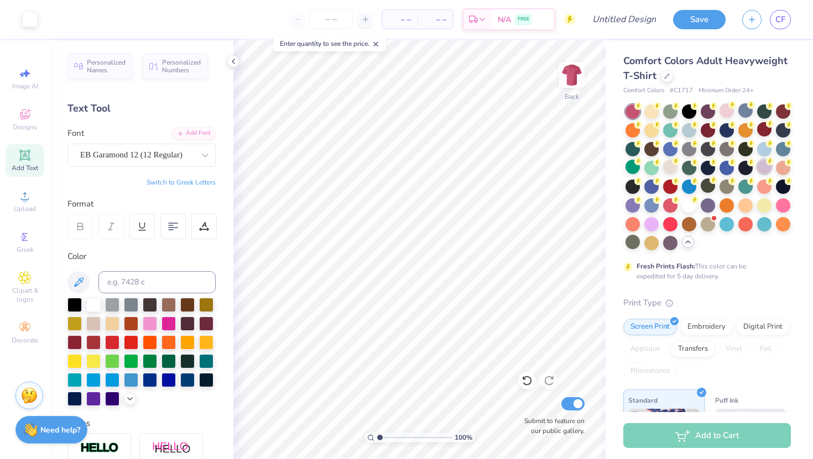
click at [759, 167] on div at bounding box center [764, 167] width 14 height 14
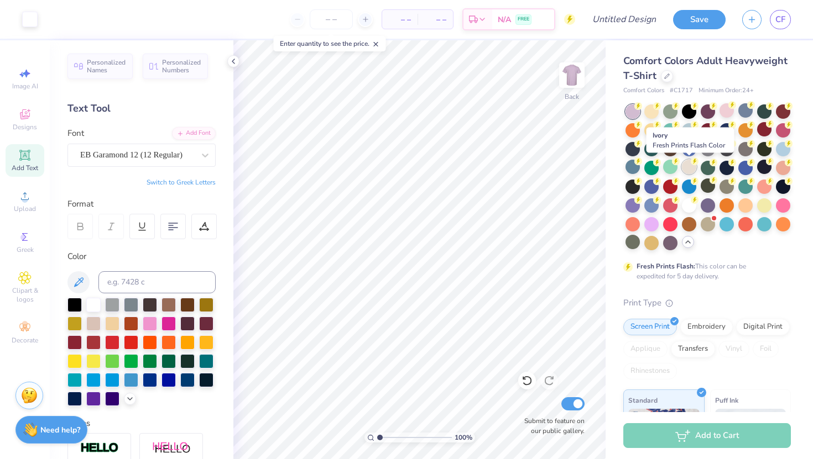
click at [689, 169] on div at bounding box center [689, 167] width 14 height 14
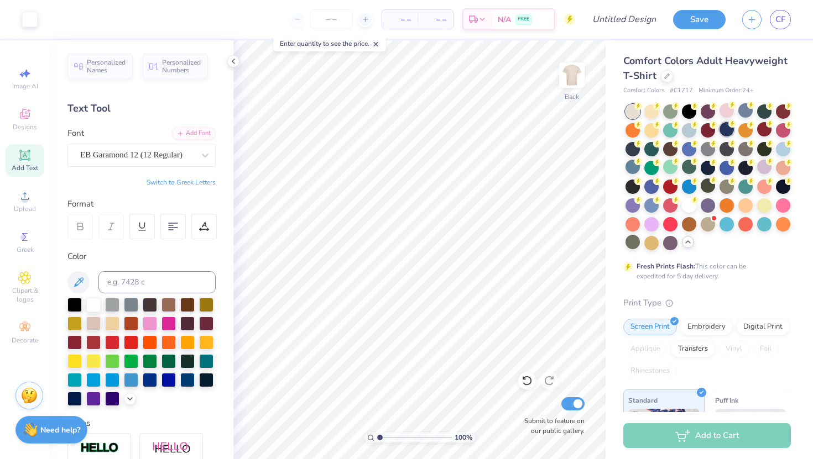
click at [725, 135] on div at bounding box center [726, 129] width 14 height 14
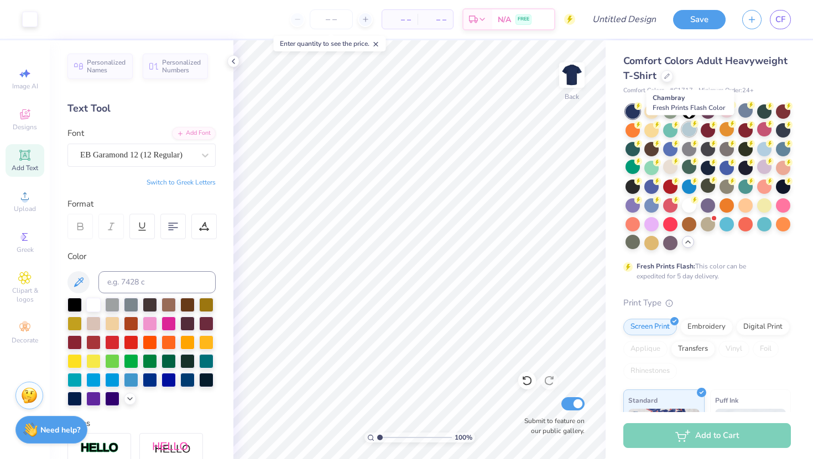
click at [689, 129] on div at bounding box center [689, 129] width 14 height 14
click at [670, 147] on div at bounding box center [670, 148] width 14 height 14
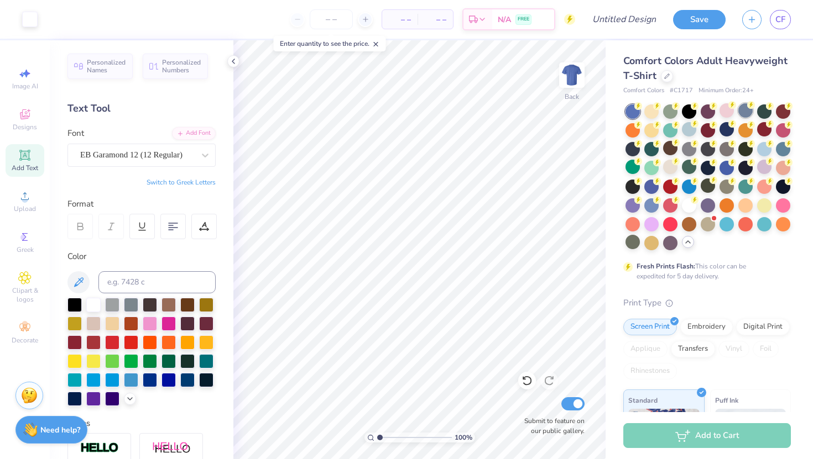
click at [746, 109] on div at bounding box center [745, 110] width 14 height 14
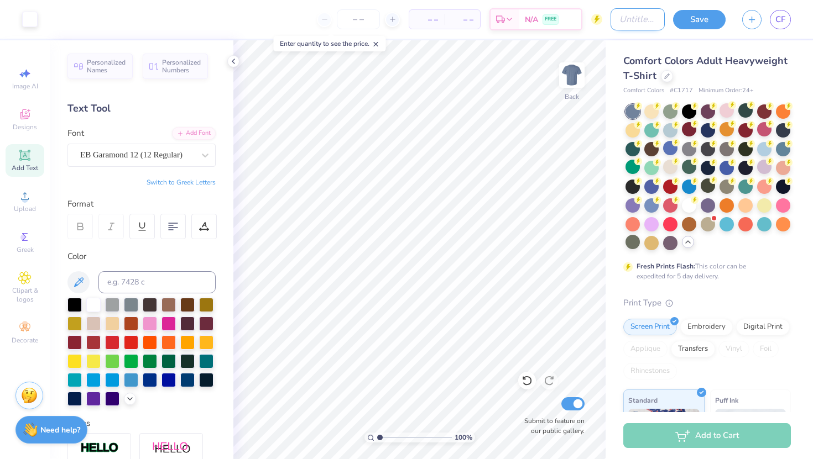
click at [631, 14] on input "Design Title" at bounding box center [637, 19] width 54 height 22
type input "freshman shirt idea"
click at [701, 20] on button "Save" at bounding box center [699, 17] width 53 height 19
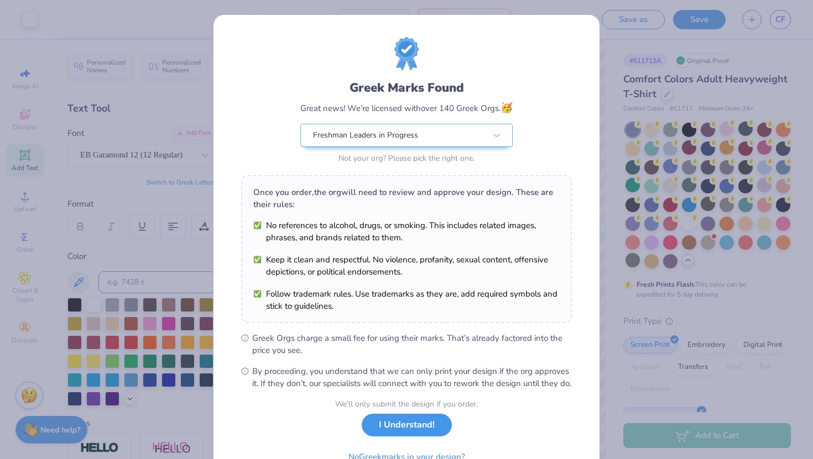
click at [414, 437] on button "I Understand!" at bounding box center [407, 425] width 90 height 23
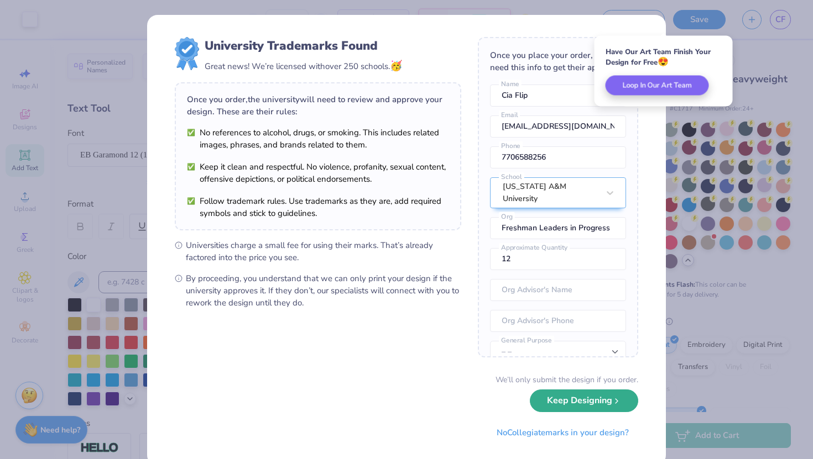
click at [563, 408] on button "Keep Designing" at bounding box center [584, 401] width 108 height 23
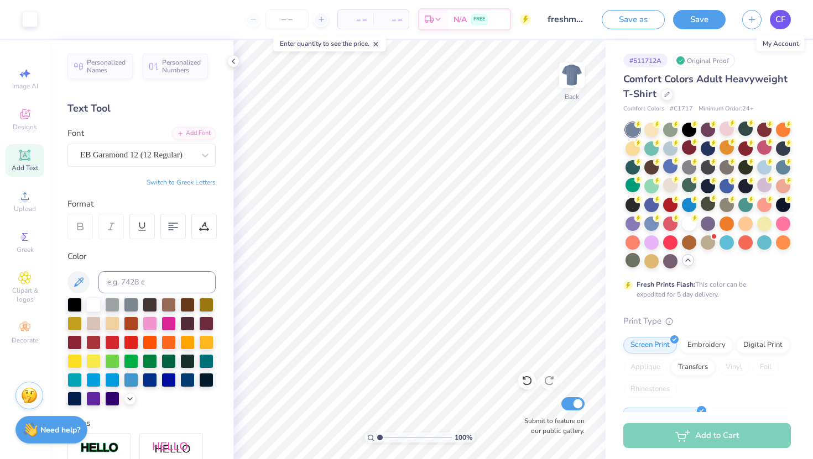
click at [785, 20] on span "CF" at bounding box center [780, 19] width 10 height 13
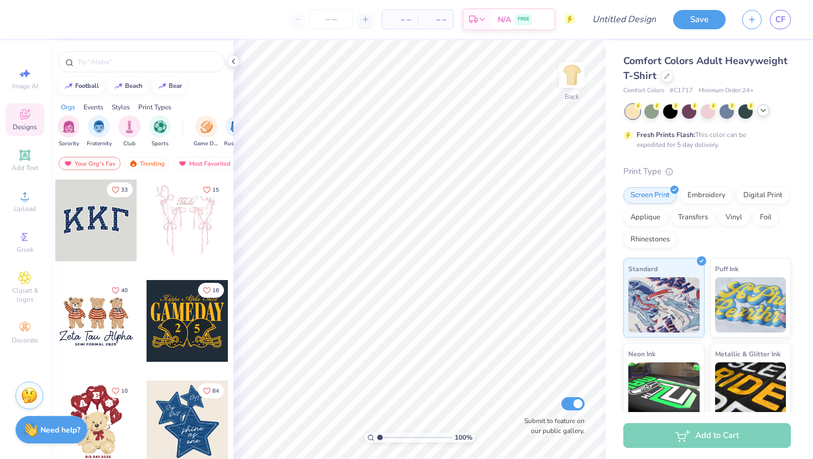
click at [766, 113] on icon at bounding box center [763, 110] width 9 height 9
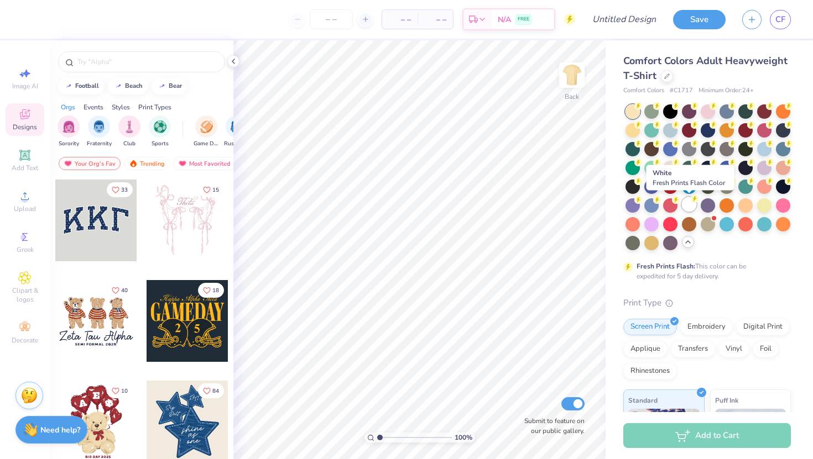
click at [690, 201] on div at bounding box center [689, 204] width 14 height 14
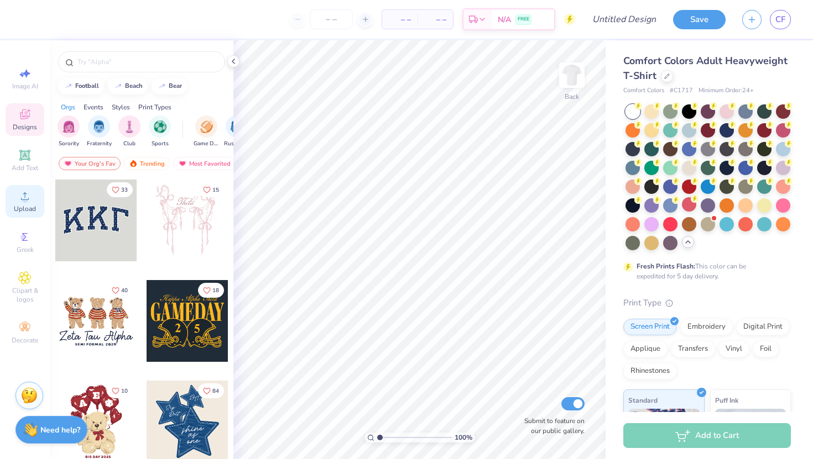
click at [25, 201] on circle at bounding box center [25, 200] width 6 height 6
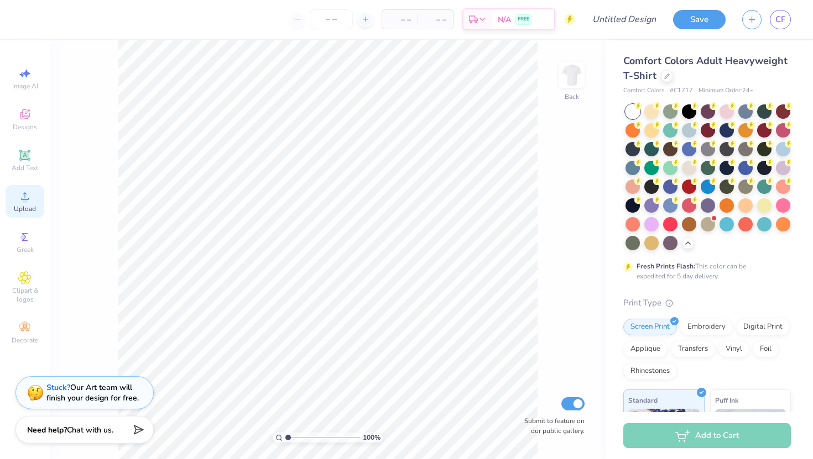
click at [24, 208] on span "Upload" at bounding box center [25, 209] width 22 height 9
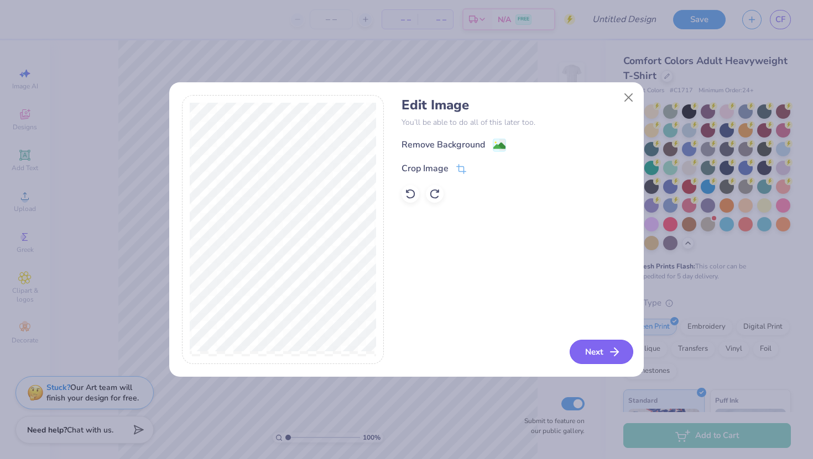
click at [589, 342] on button "Next" at bounding box center [602, 352] width 64 height 24
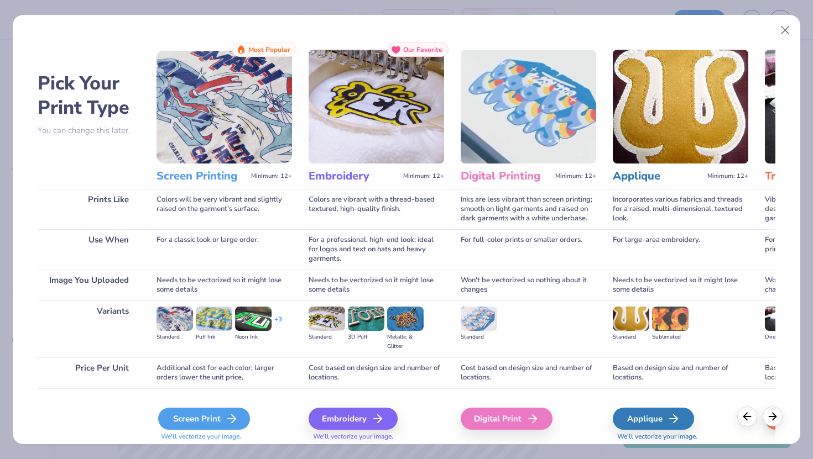
click at [226, 414] on icon at bounding box center [231, 418] width 13 height 13
